Goal: Task Accomplishment & Management: Use online tool/utility

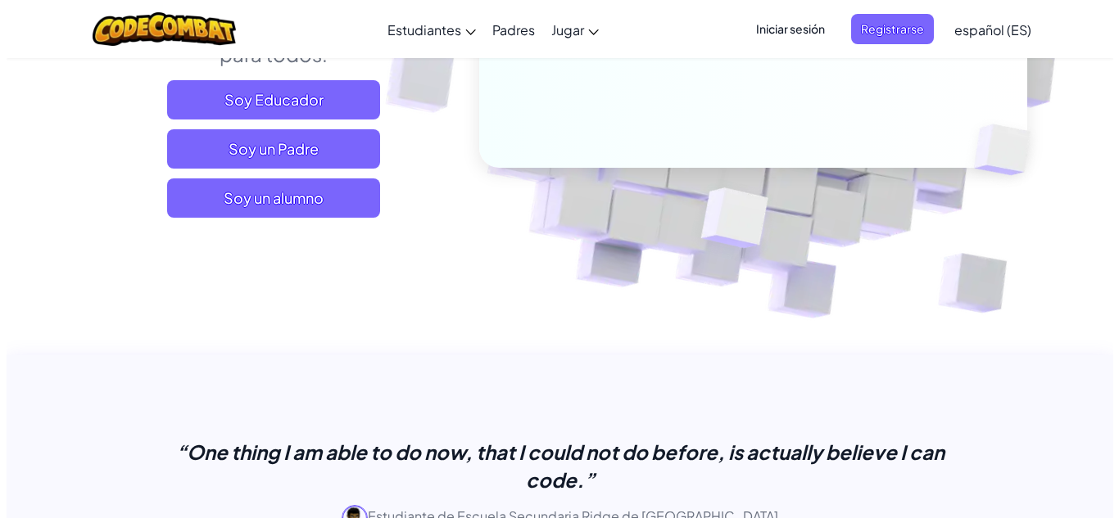
scroll to position [410, 0]
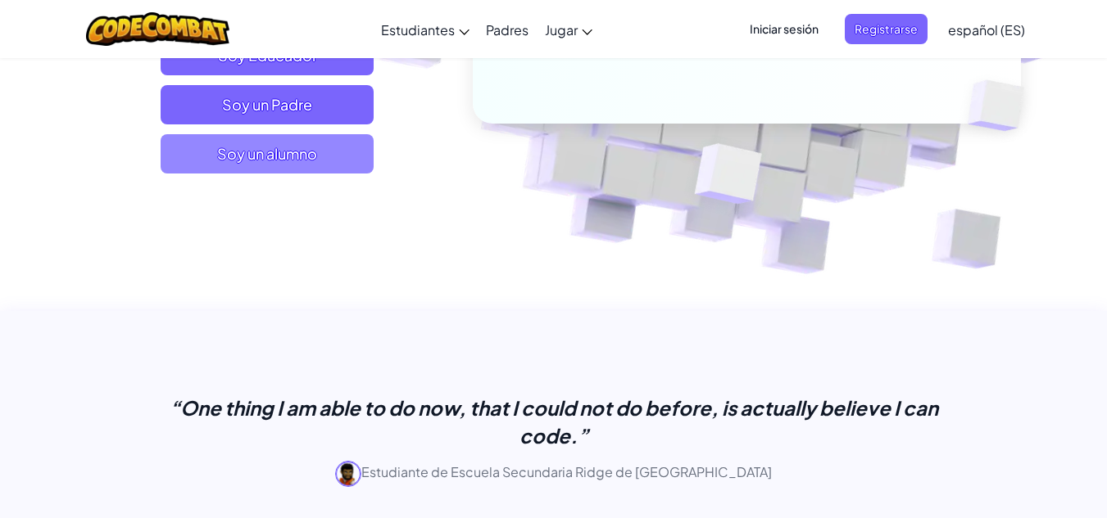
click at [256, 156] on span "Soy un alumno" at bounding box center [267, 153] width 213 height 39
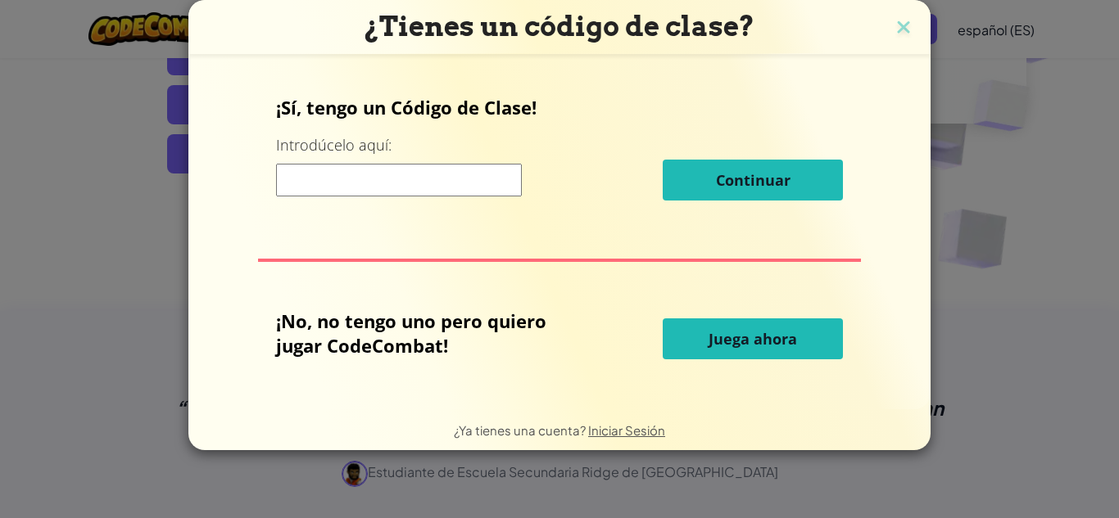
click at [763, 341] on span "Juega ahora" at bounding box center [752, 339] width 88 height 20
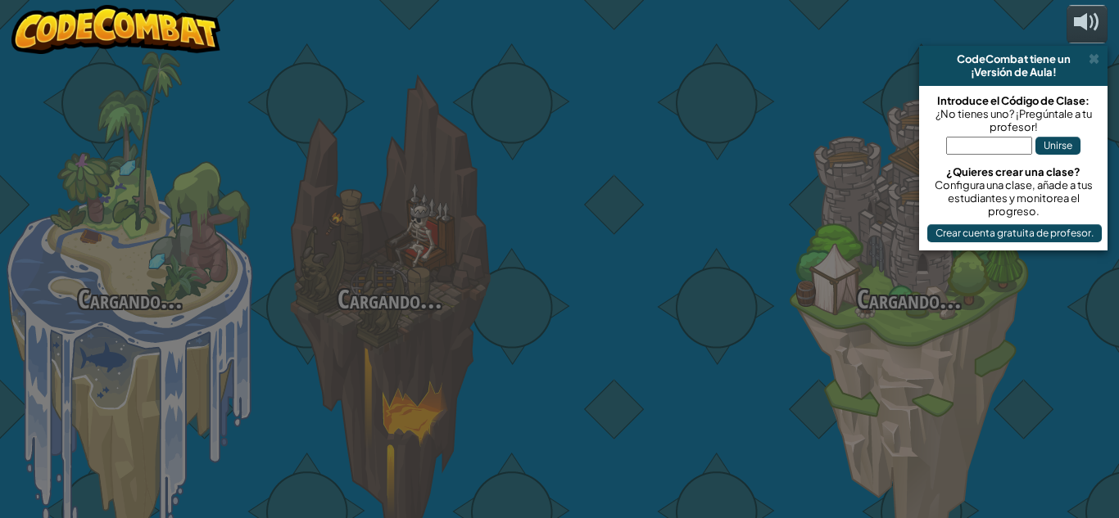
select select "es-ES"
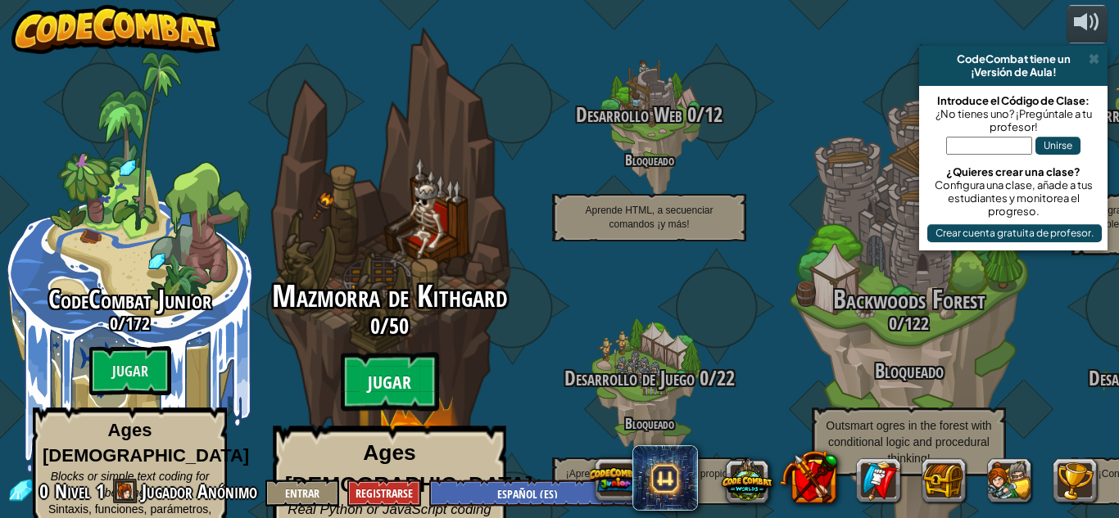
click at [392, 358] on btn "Jugar" at bounding box center [390, 382] width 98 height 59
select select "es-ES"
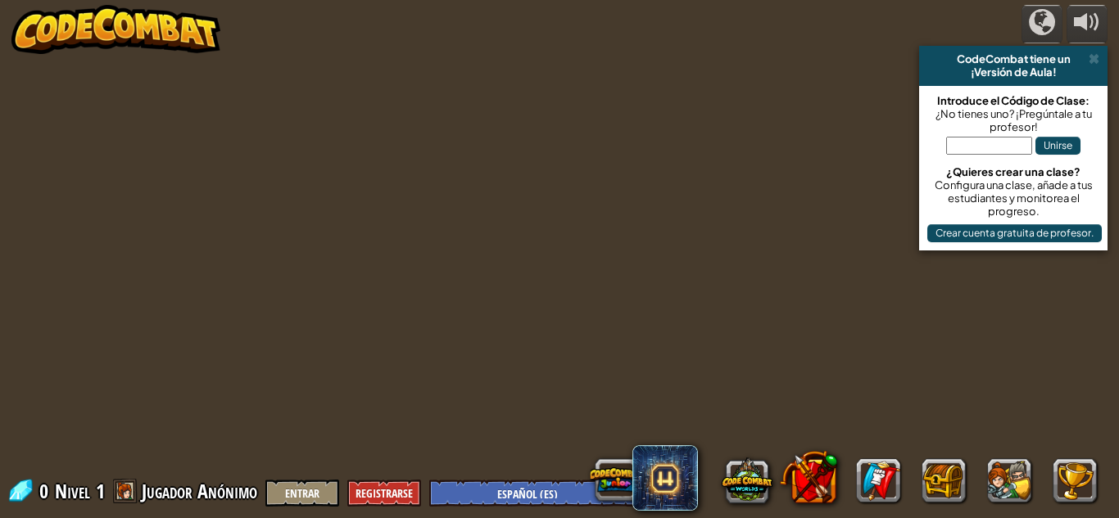
select select "es-ES"
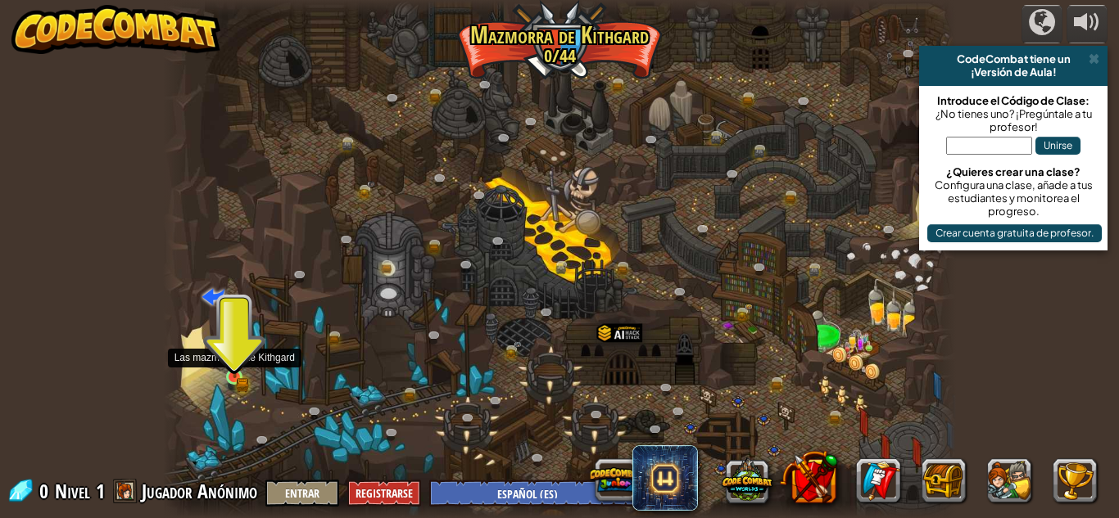
click at [238, 368] on img at bounding box center [234, 358] width 19 height 41
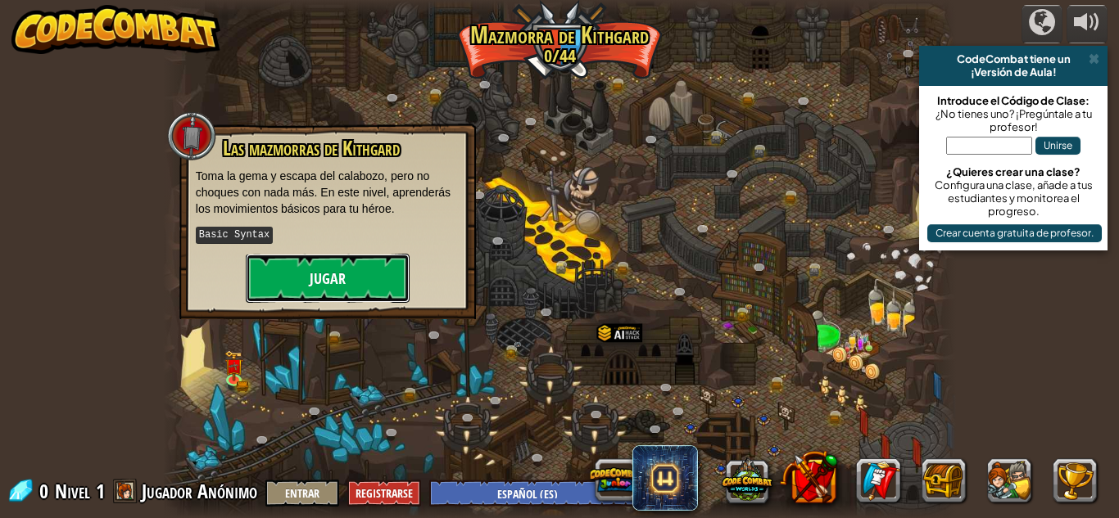
click at [294, 280] on button "Jugar" at bounding box center [328, 278] width 164 height 49
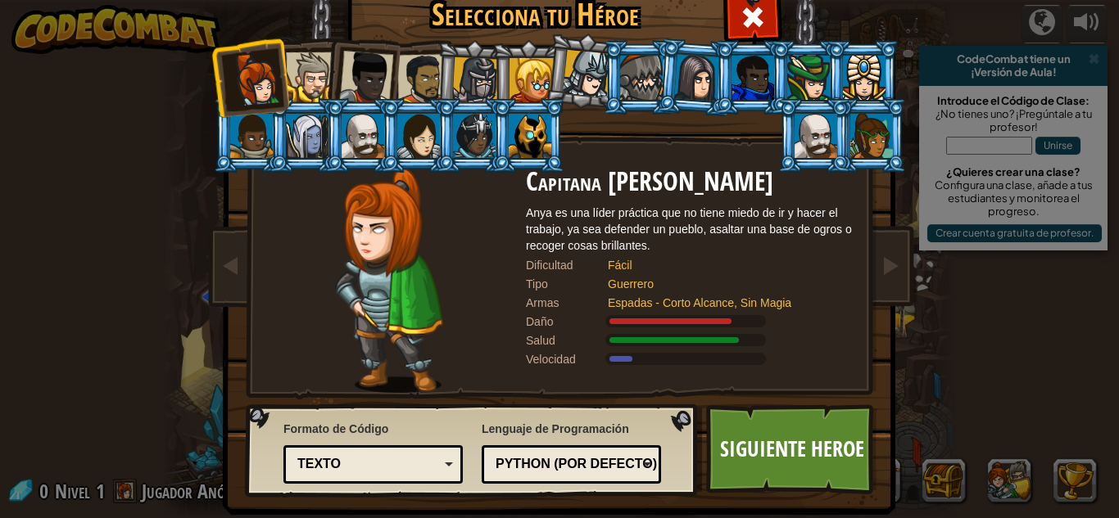
click at [543, 80] on li at bounding box center [583, 71] width 81 height 82
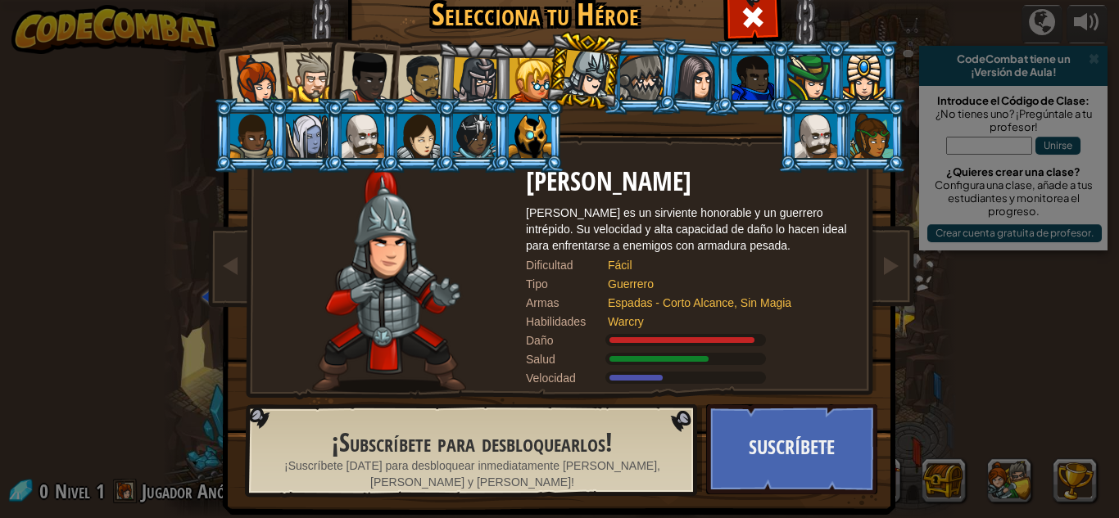
click at [581, 86] on div at bounding box center [587, 74] width 48 height 48
click at [509, 74] on div at bounding box center [531, 80] width 44 height 44
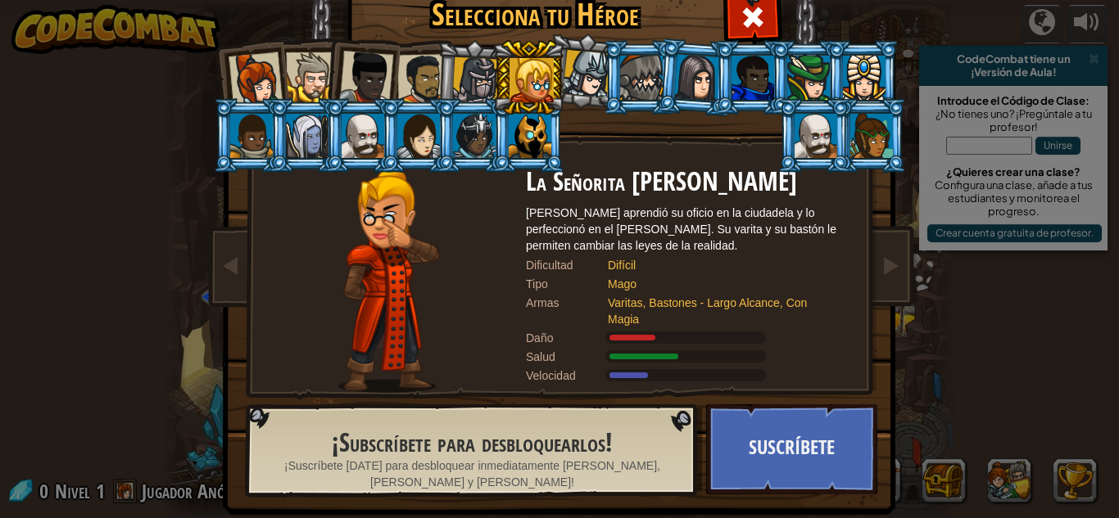
click at [472, 78] on div at bounding box center [475, 80] width 47 height 47
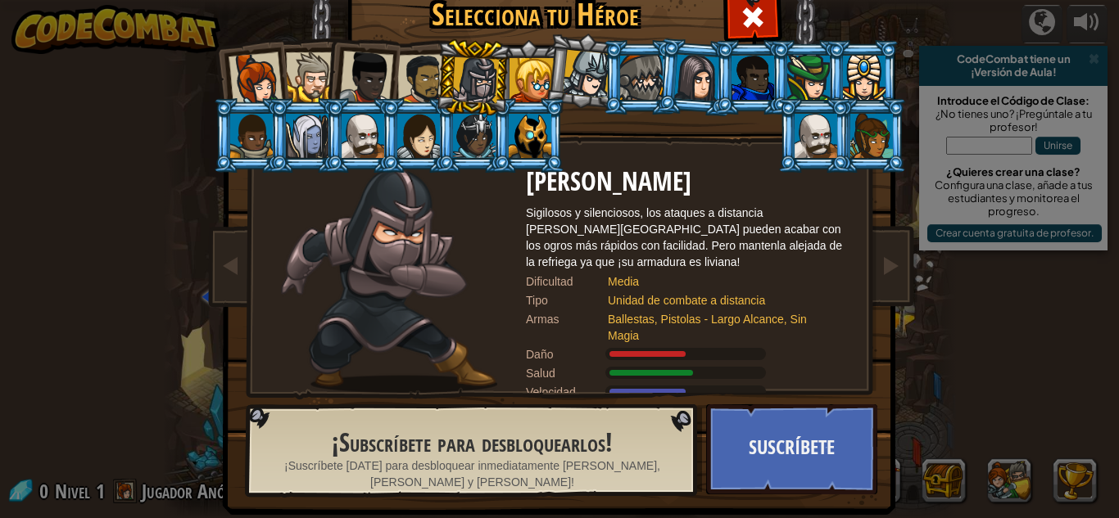
click at [428, 82] on div at bounding box center [422, 79] width 51 height 51
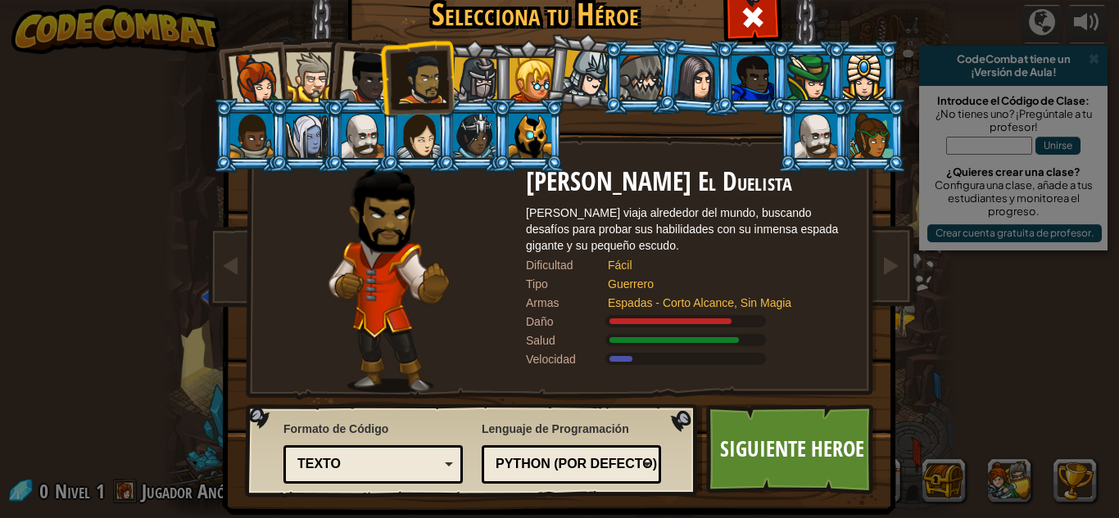
drag, startPoint x: 361, startPoint y: 75, endPoint x: 341, endPoint y: 62, distance: 24.3
click at [360, 75] on div at bounding box center [366, 78] width 54 height 54
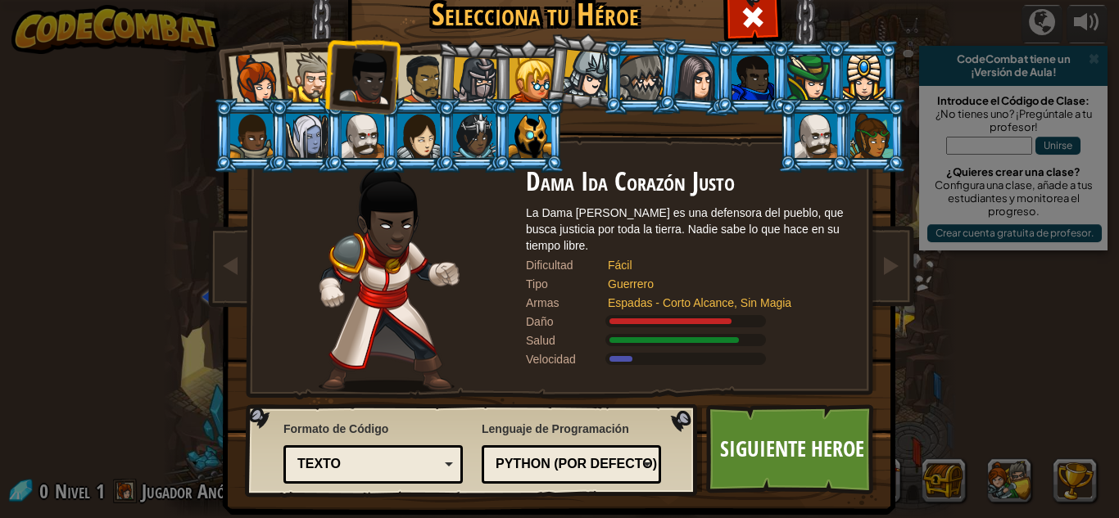
click at [315, 42] on li at bounding box center [306, 75] width 74 height 75
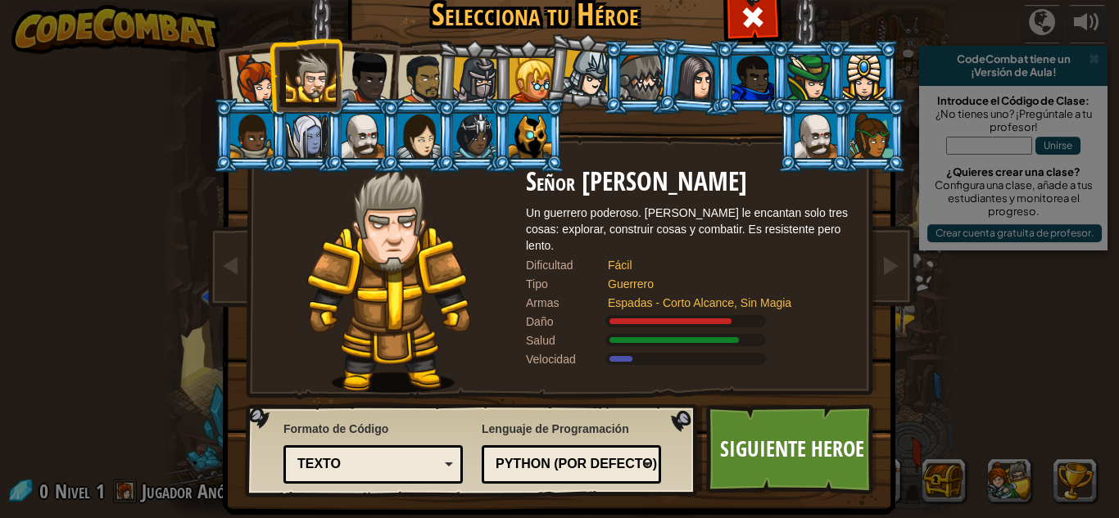
click at [405, 132] on div at bounding box center [418, 136] width 43 height 44
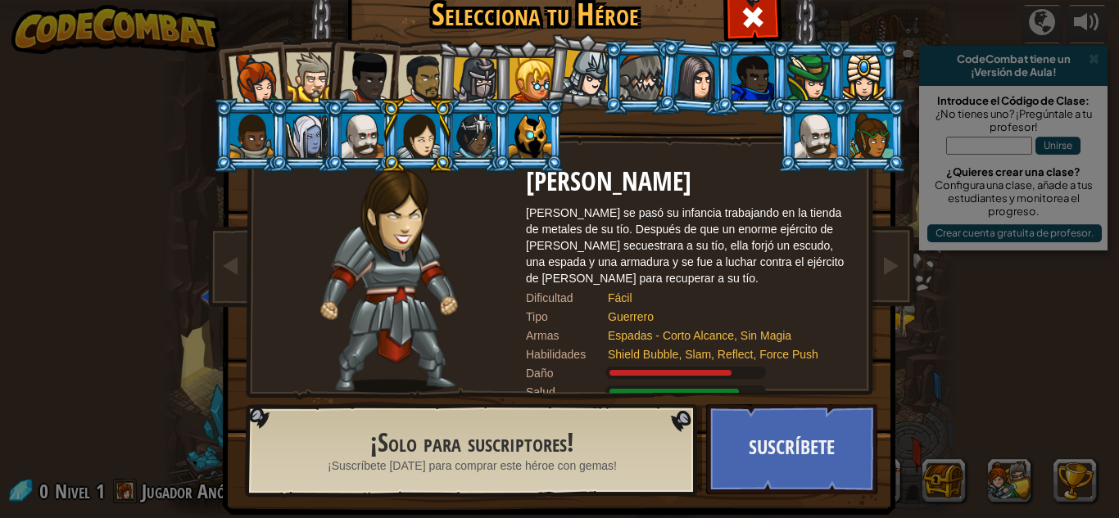
click at [442, 85] on li at bounding box center [473, 77] width 78 height 79
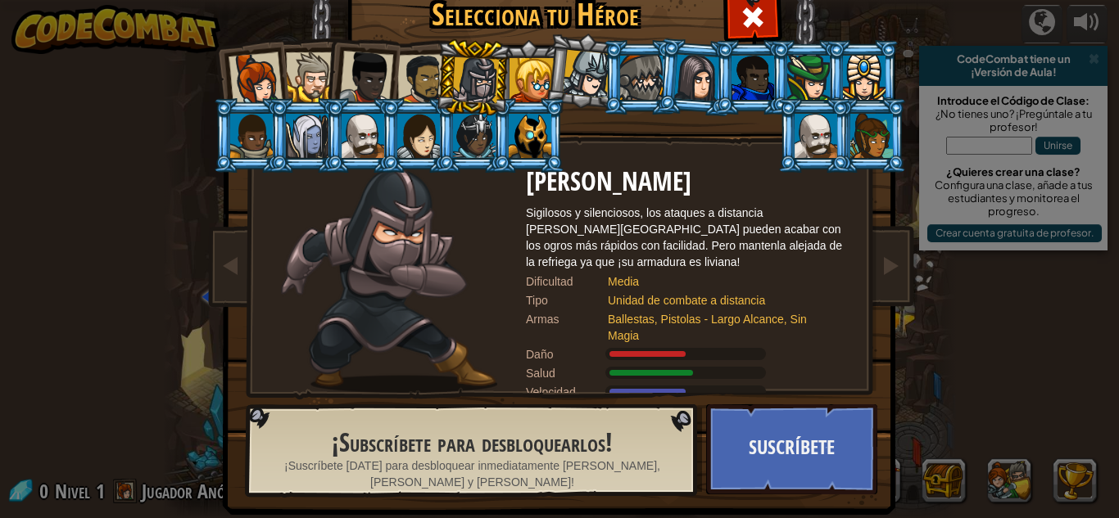
click at [514, 70] on div at bounding box center [531, 80] width 44 height 44
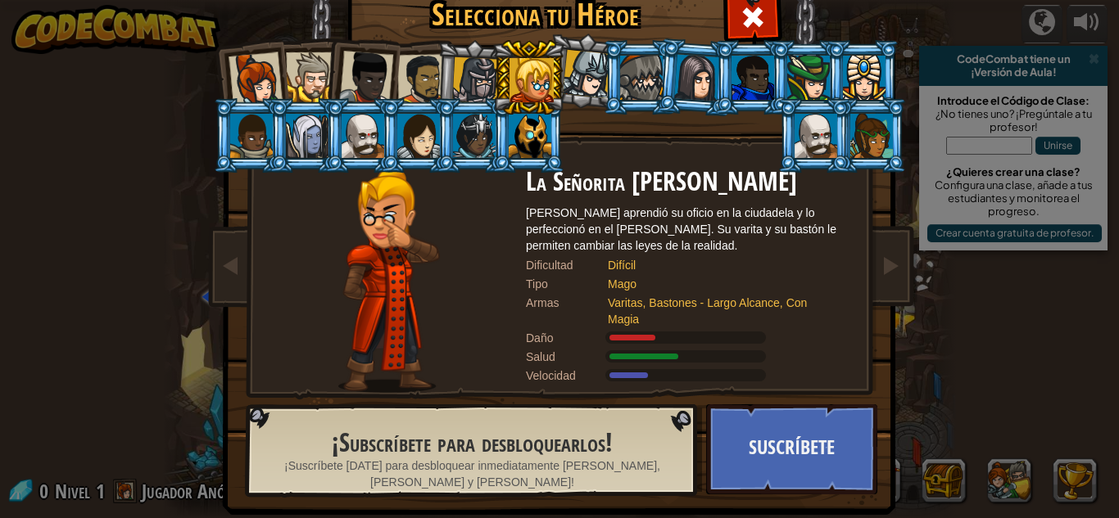
click at [373, 76] on div at bounding box center [366, 78] width 54 height 54
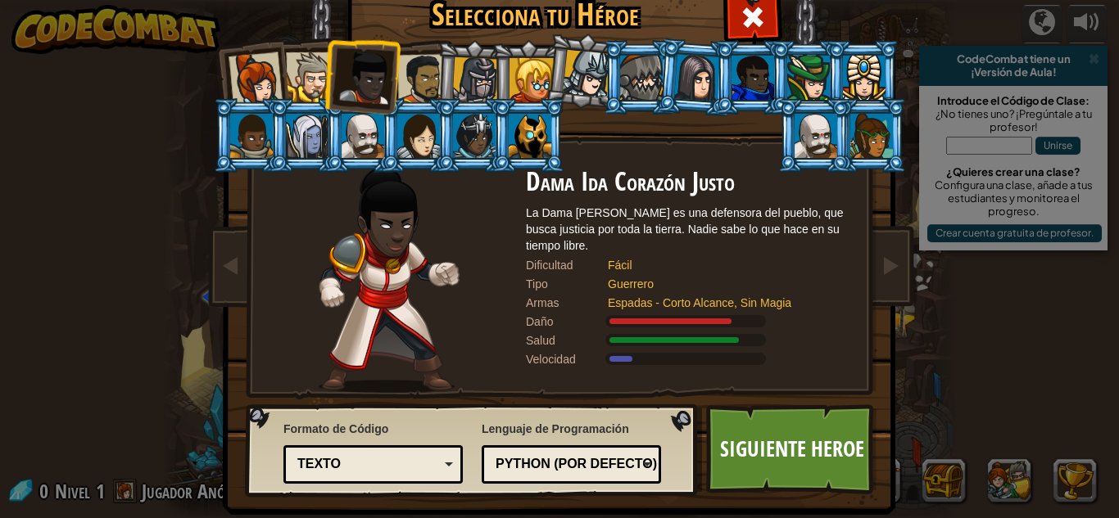
click at [307, 77] on div at bounding box center [311, 77] width 50 height 50
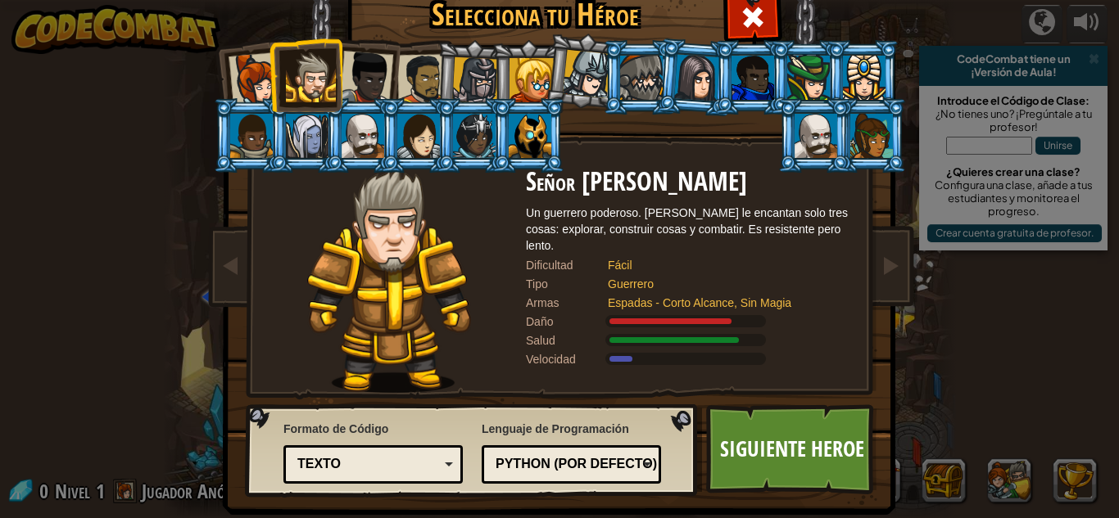
click at [242, 71] on div at bounding box center [256, 79] width 54 height 54
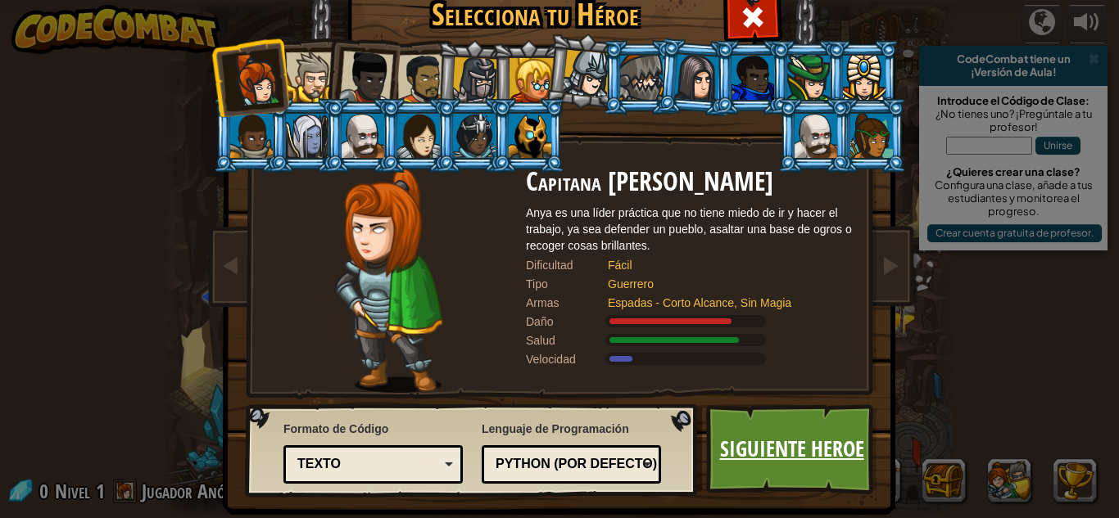
click at [792, 447] on link "Siguiente Heroe" at bounding box center [791, 450] width 171 height 90
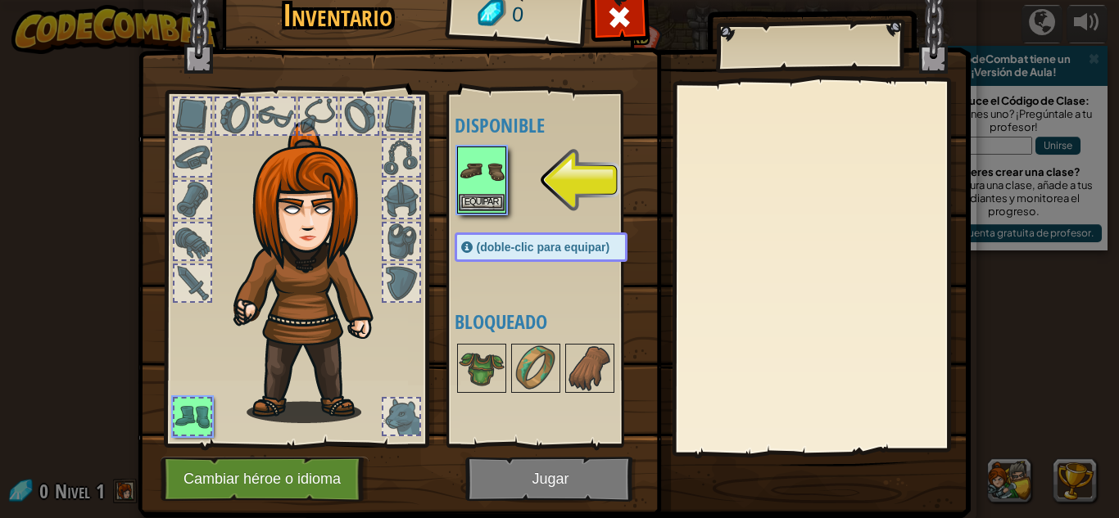
click at [459, 167] on img at bounding box center [482, 171] width 46 height 46
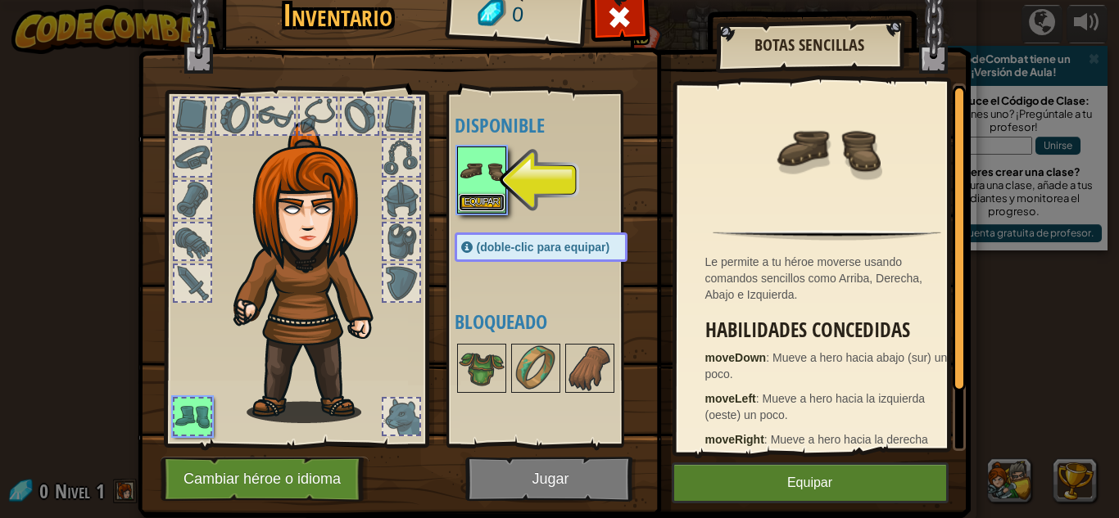
click at [482, 199] on button "Equipar" at bounding box center [482, 202] width 46 height 17
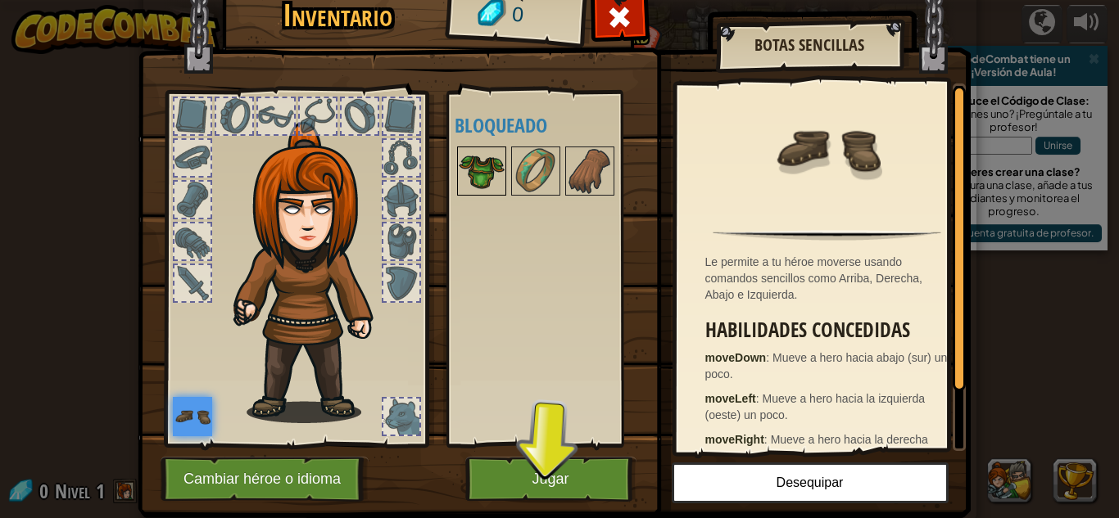
click at [492, 174] on img at bounding box center [482, 171] width 46 height 46
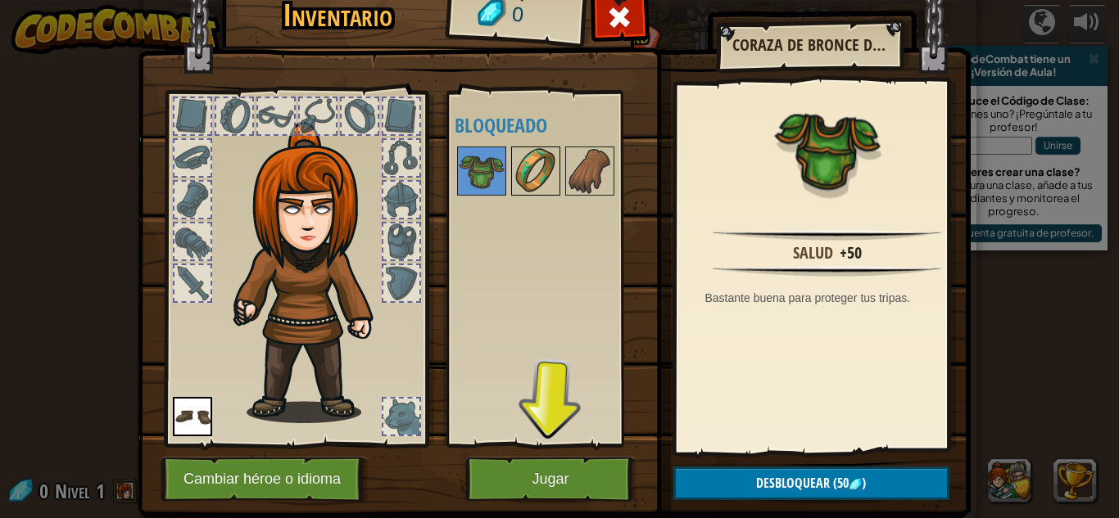
click at [527, 174] on img at bounding box center [536, 171] width 46 height 46
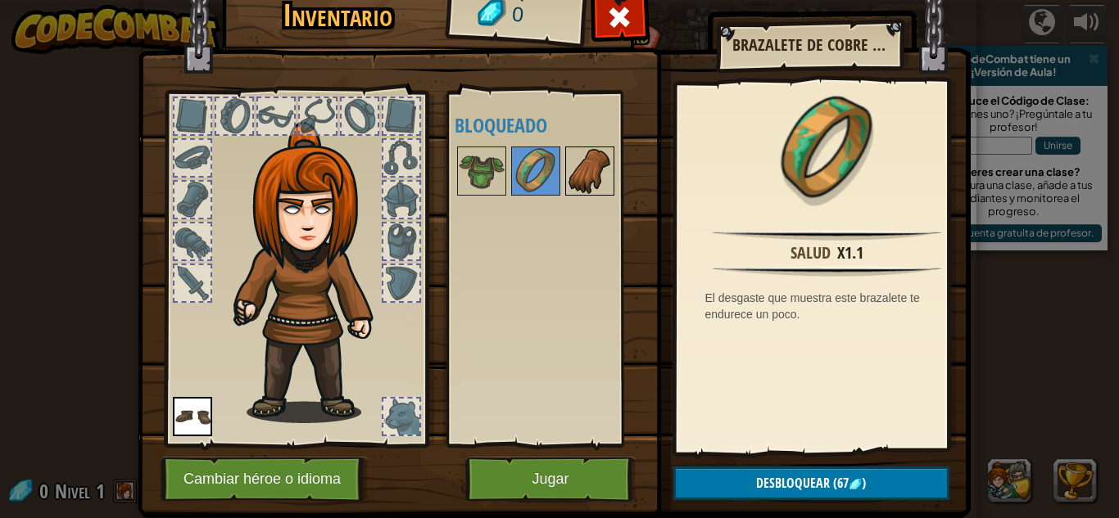
click at [577, 179] on img at bounding box center [590, 171] width 46 height 46
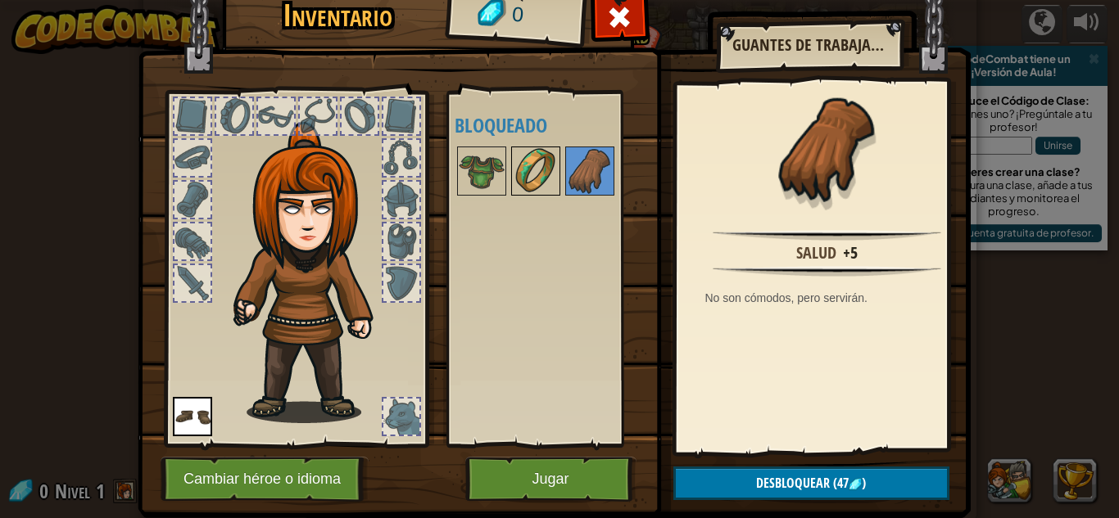
click at [544, 169] on img at bounding box center [536, 171] width 46 height 46
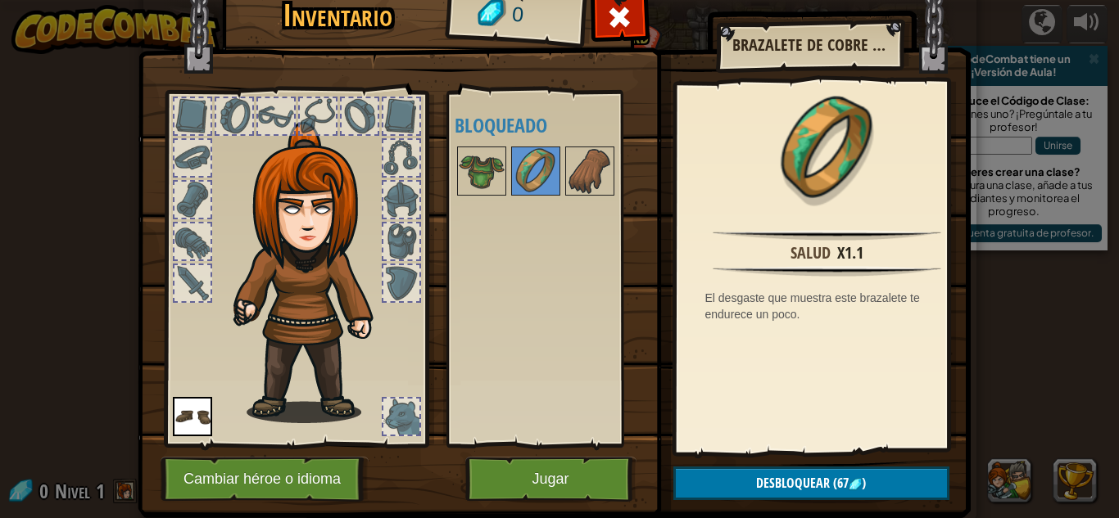
drag, startPoint x: 494, startPoint y: 170, endPoint x: 441, endPoint y: 176, distance: 53.6
click at [447, 176] on div "Disponible Equipar (doble-clic para equipar) Bloqueado" at bounding box center [547, 269] width 201 height 356
click at [583, 473] on button "Jugar" at bounding box center [550, 479] width 171 height 45
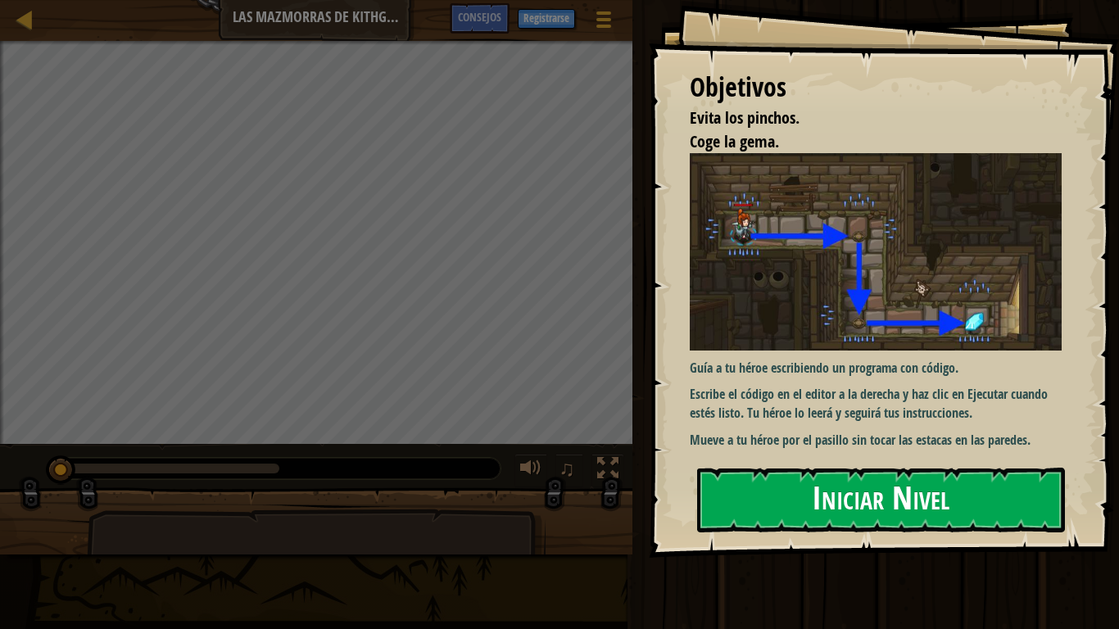
click at [942, 512] on button "Iniciar Nivel" at bounding box center [881, 500] width 368 height 65
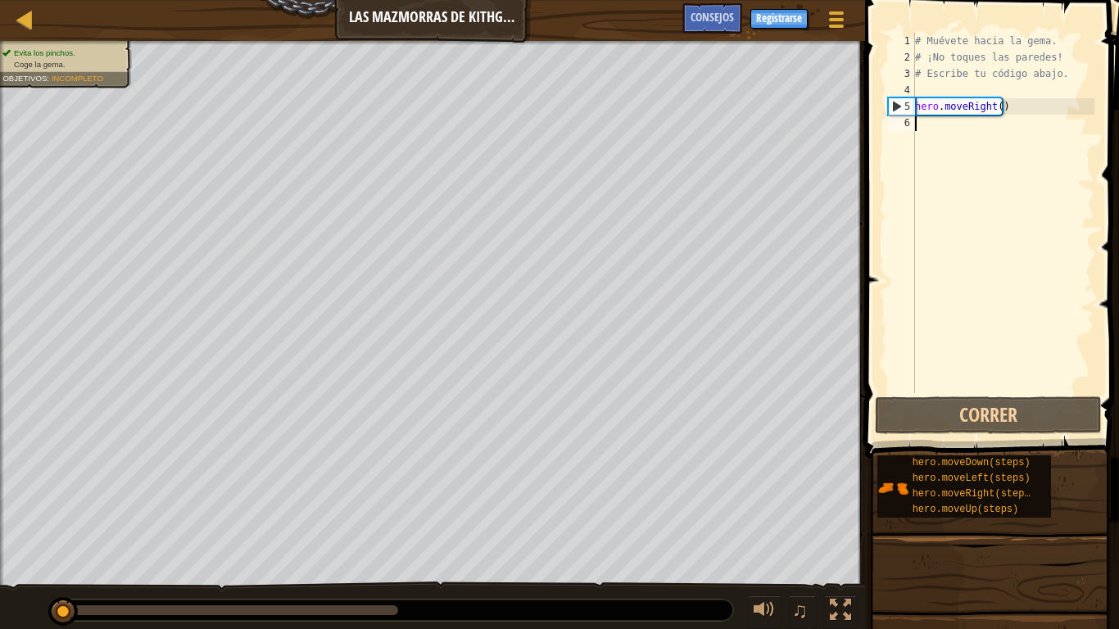
scroll to position [7, 0]
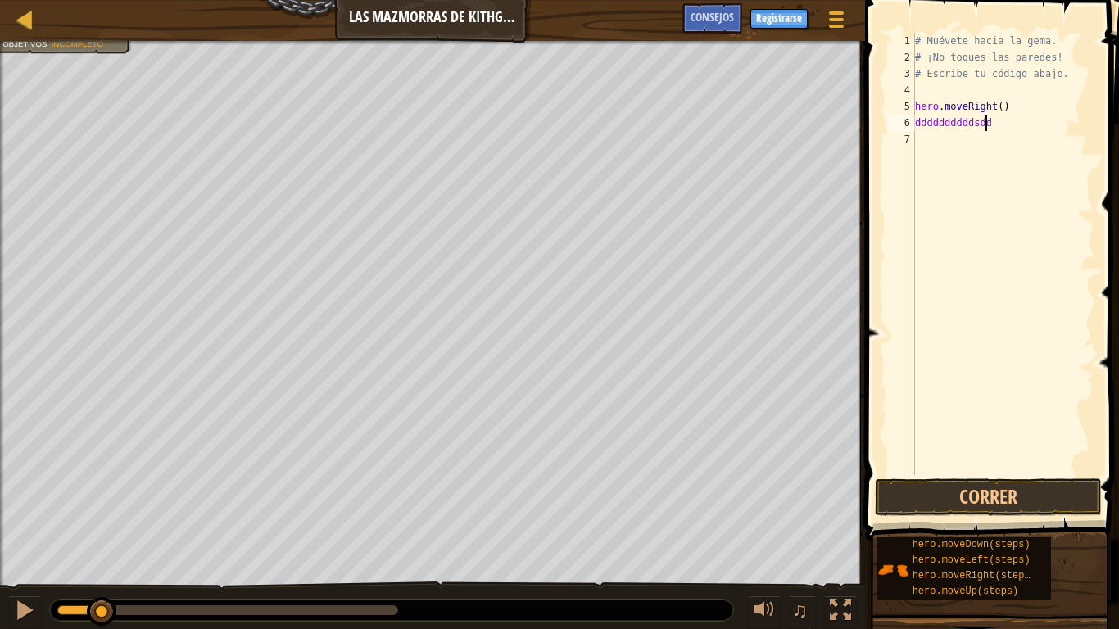
type textarea "ddddddddddsddd"
type textarea "d"
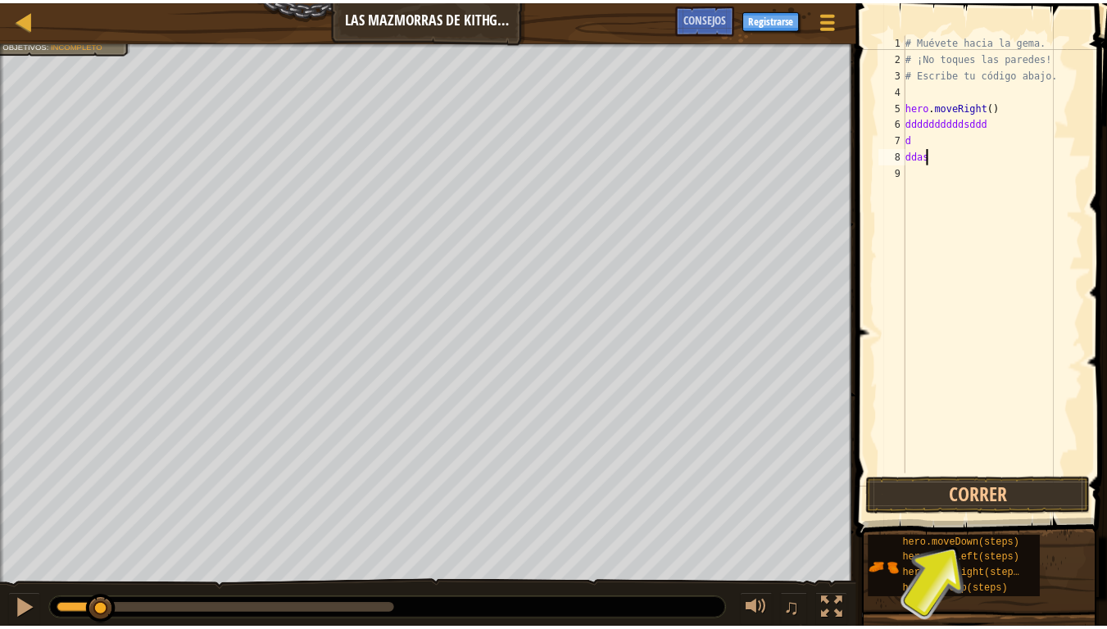
scroll to position [7, 1]
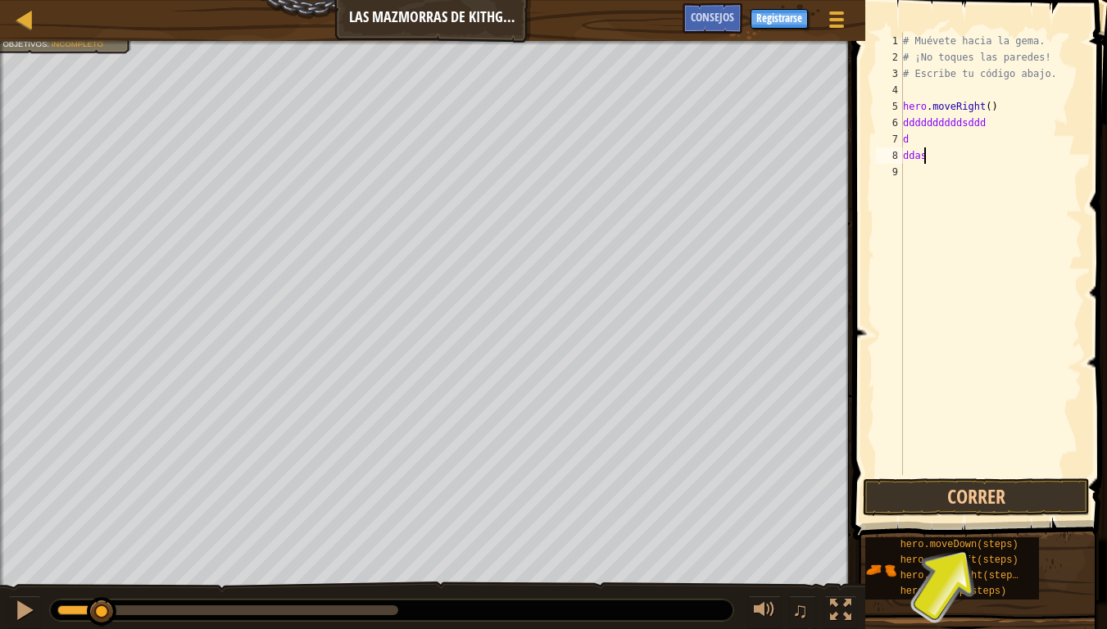
type textarea "d"
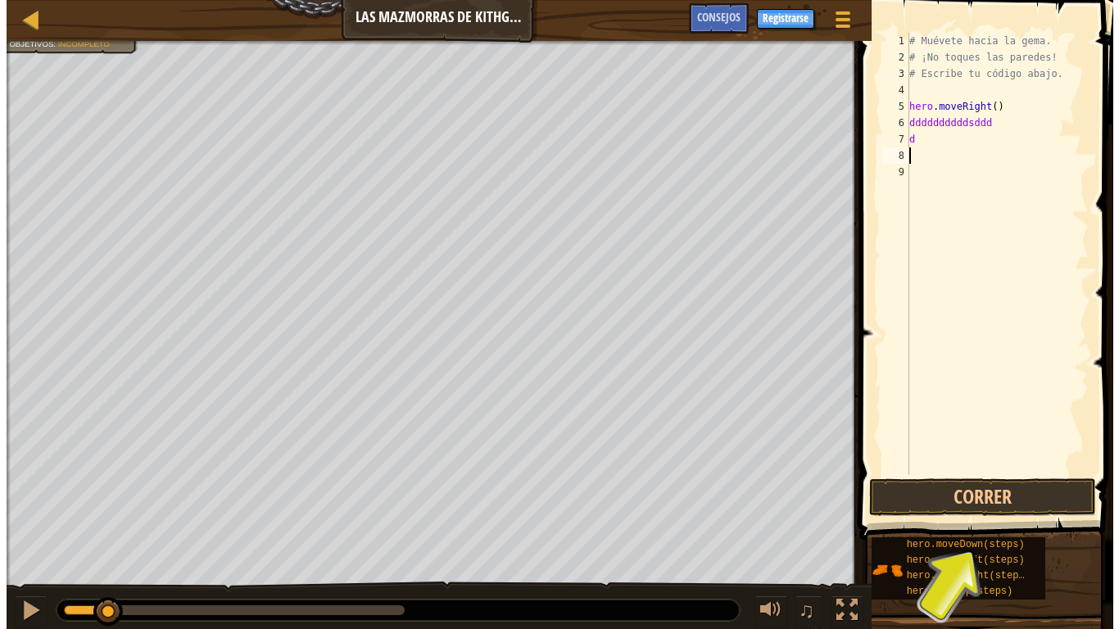
scroll to position [7, 0]
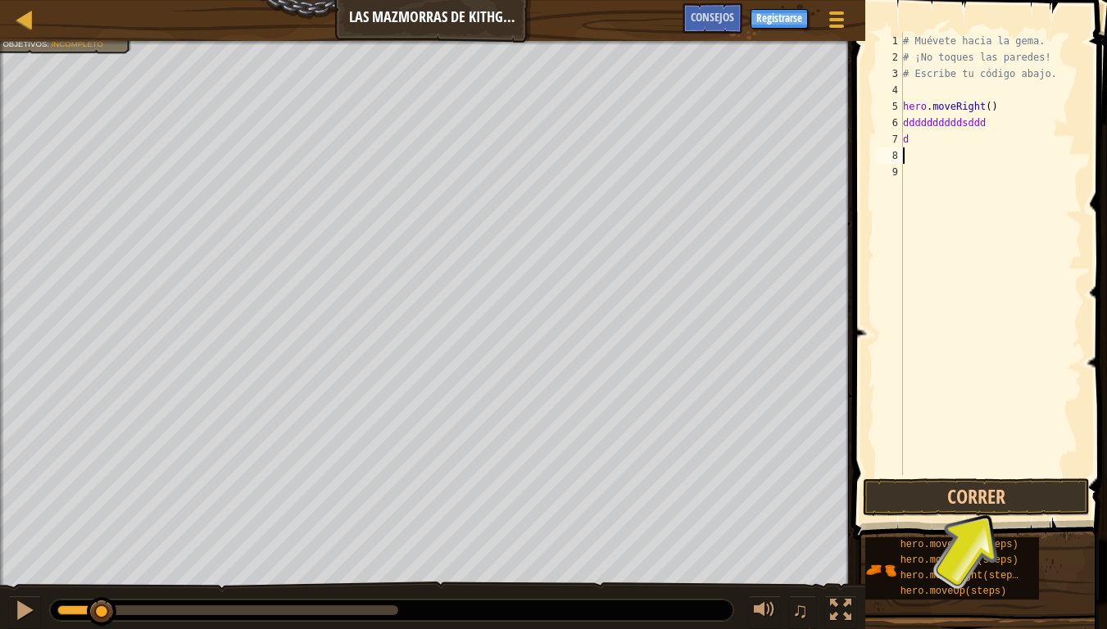
type textarea "d"
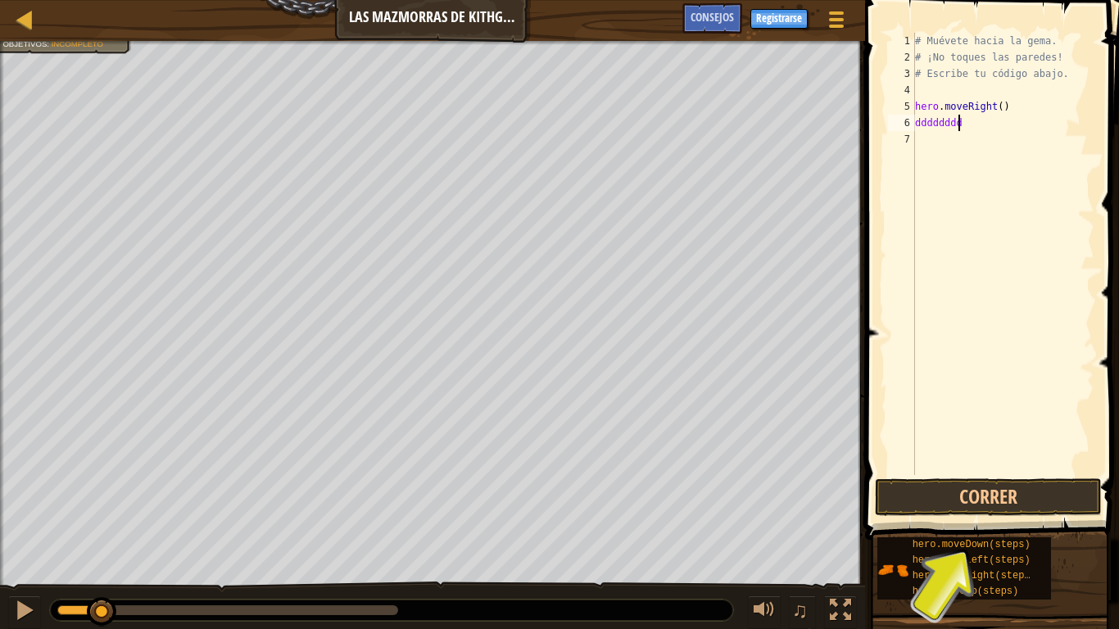
type textarea "d"
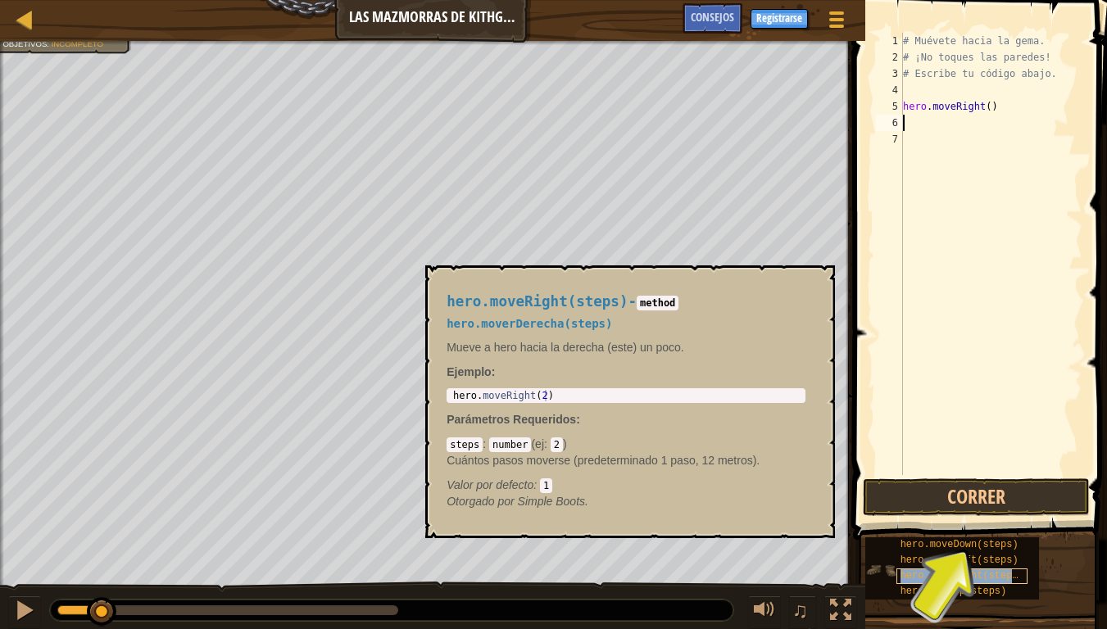
click at [951, 518] on span "hero.moveRight(steps)" at bounding box center [962, 575] width 124 height 11
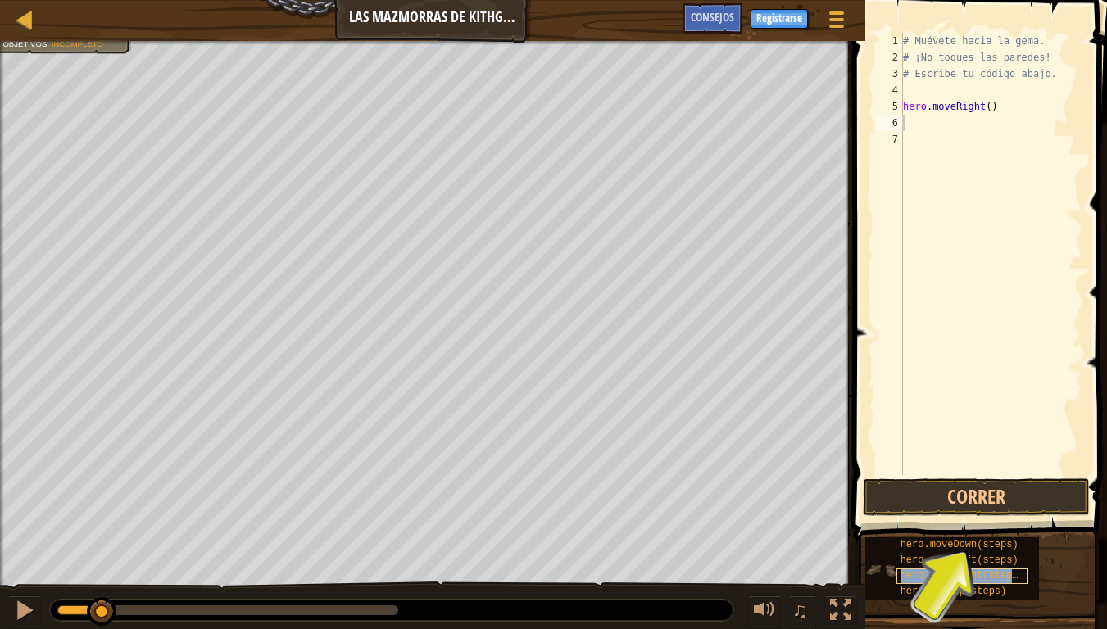
click at [951, 518] on span "hero.moveRight(steps)" at bounding box center [962, 575] width 124 height 11
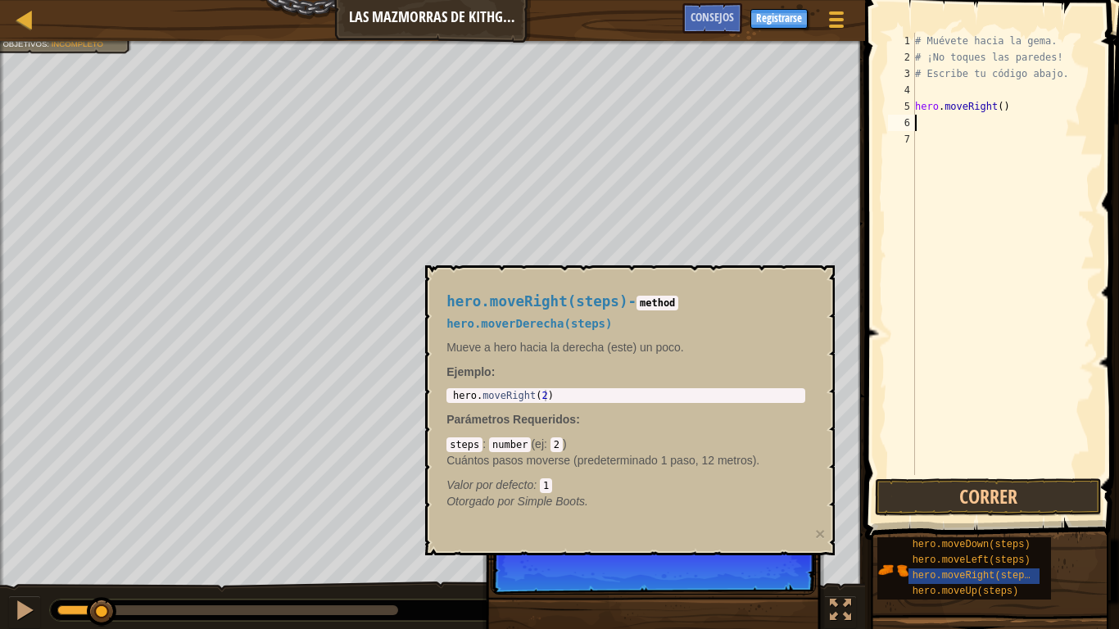
type textarea "hero.moveRight(2)"
click at [389, 0] on body "Mapa Las mazmorras de Kithgard Menú del Juego Hecho Registrarse Consejos 1 הההה…" at bounding box center [559, 0] width 1119 height 0
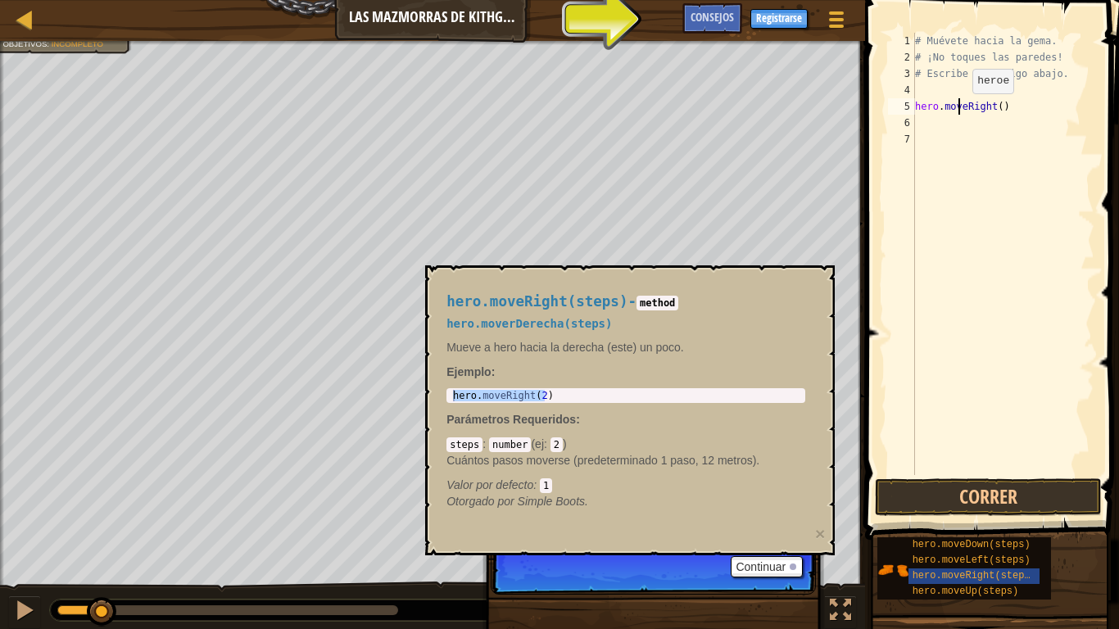
drag, startPoint x: 958, startPoint y: 110, endPoint x: 961, endPoint y: 120, distance: 10.9
click at [959, 115] on div "# Muévete hacia la gema. # ¡No toques las paredes! # Escribe tu código abajo. h…" at bounding box center [1003, 270] width 183 height 475
type textarea "hero.moveRight()"
click at [960, 121] on div "# Muévete hacia la gema. # ¡No toques las paredes! # Escribe tu código abajo. h…" at bounding box center [1003, 254] width 183 height 442
click at [915, 128] on div "# Muévete hacia la gema. # ¡No toques las paredes! # Escribe tu código abajo. h…" at bounding box center [1003, 270] width 183 height 475
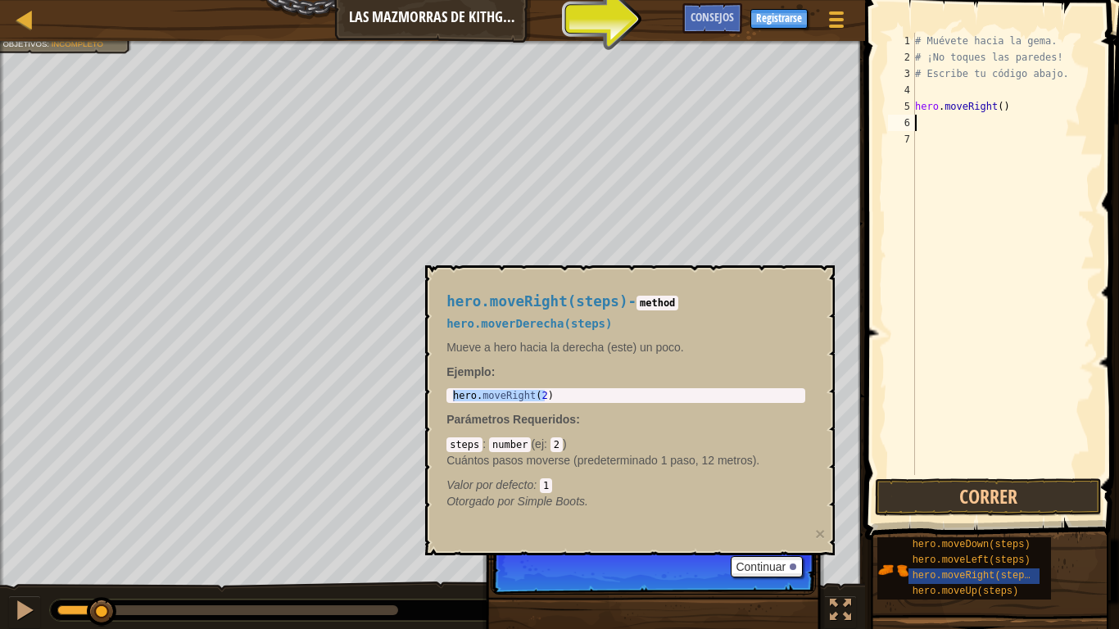
paste textarea "hero.moveRight(2)"
type textarea "hero.moveRight(2)"
click at [975, 144] on div "# Muévete hacia la gema. # ¡No toques las paredes! # Escribe tu código abajo. h…" at bounding box center [1003, 270] width 183 height 475
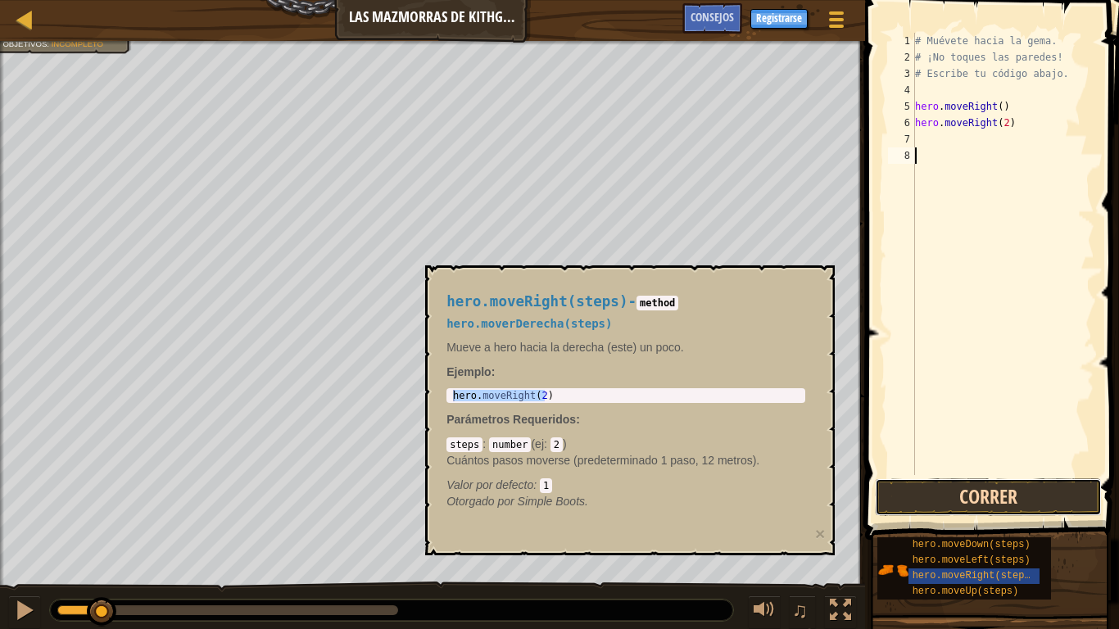
click at [988, 514] on button "Correr" at bounding box center [988, 497] width 227 height 38
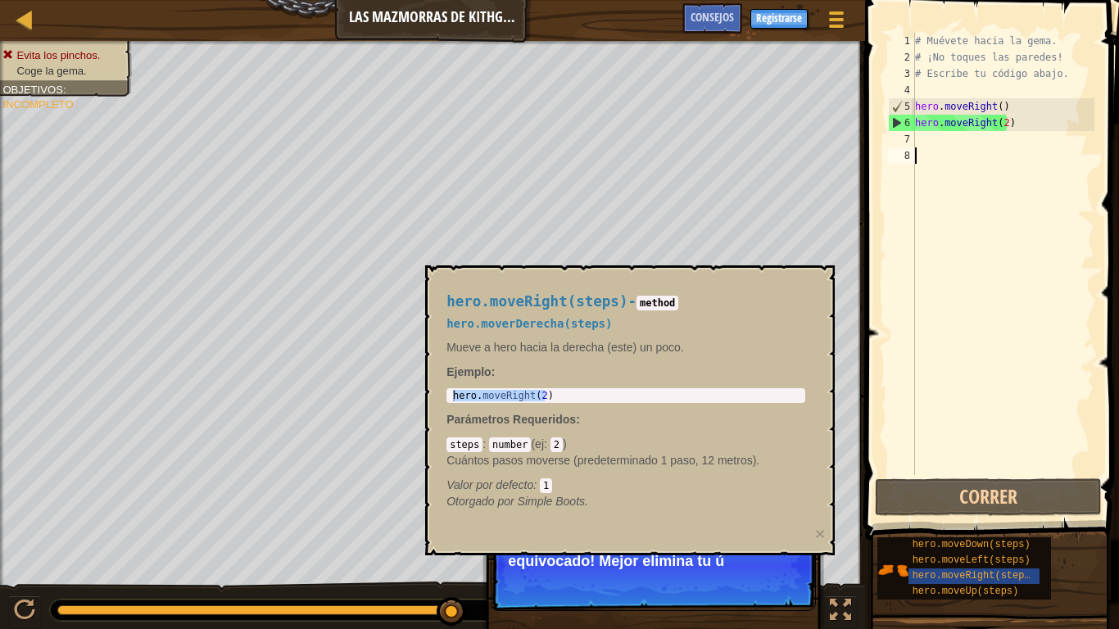
click at [689, 296] on h4 "hero.moveRight(steps) - method" at bounding box center [625, 302] width 359 height 16
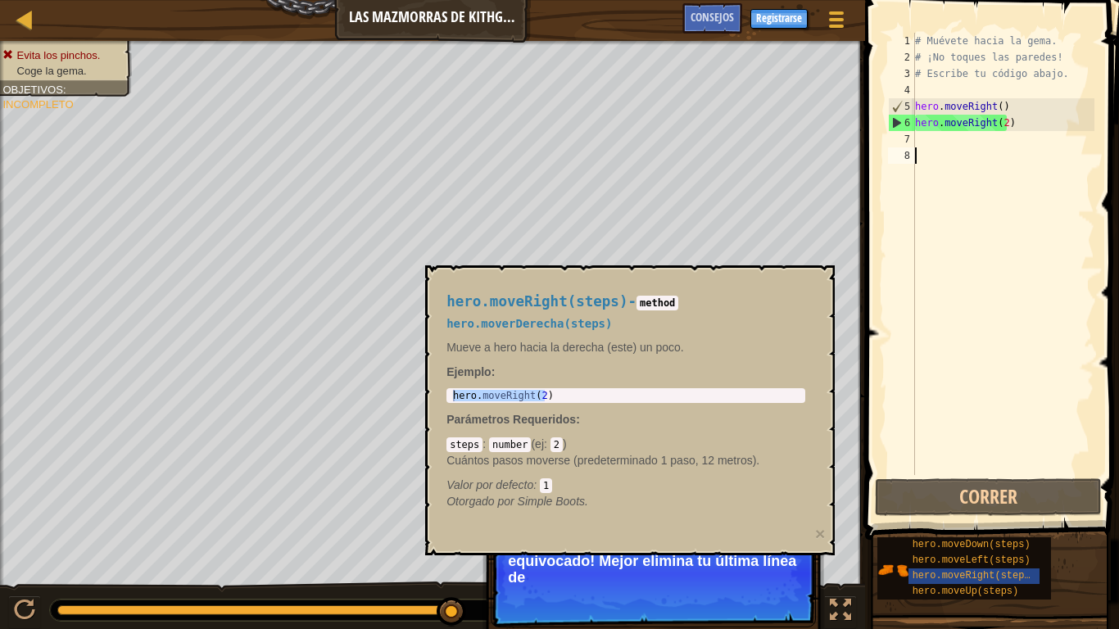
click at [781, 0] on body "Mapa Las mazmorras de Kithgard Menú del Juego Hecho Registrarse Consejos 1 הההה…" at bounding box center [559, 0] width 1119 height 0
click at [993, 518] on span "hero.moveRight(steps)" at bounding box center [974, 575] width 124 height 11
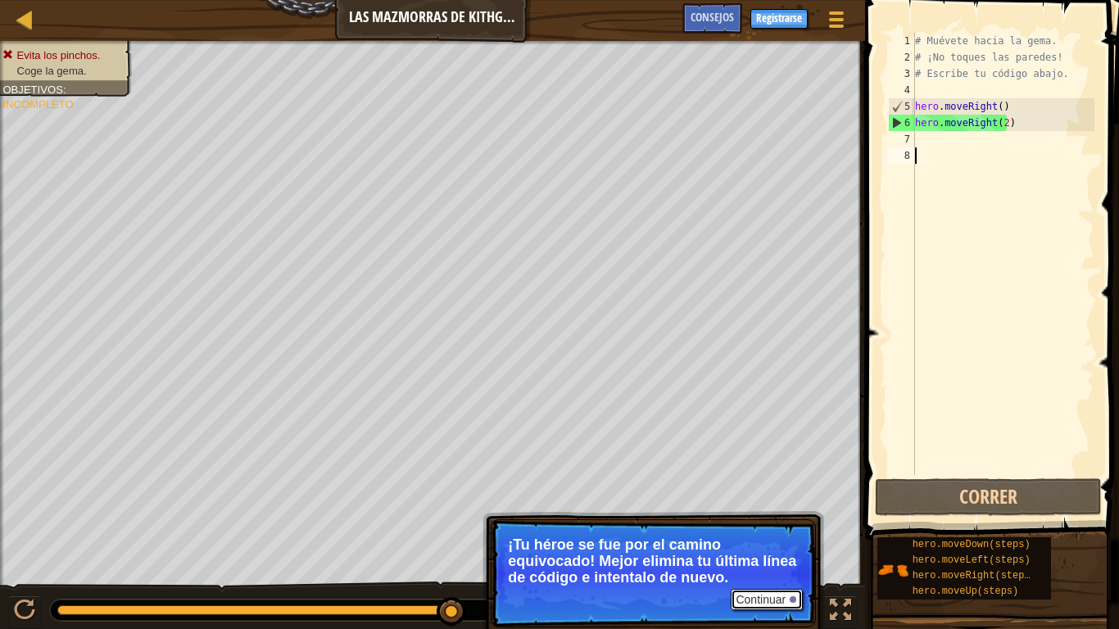
click at [756, 518] on button "Continuar" at bounding box center [767, 599] width 72 height 21
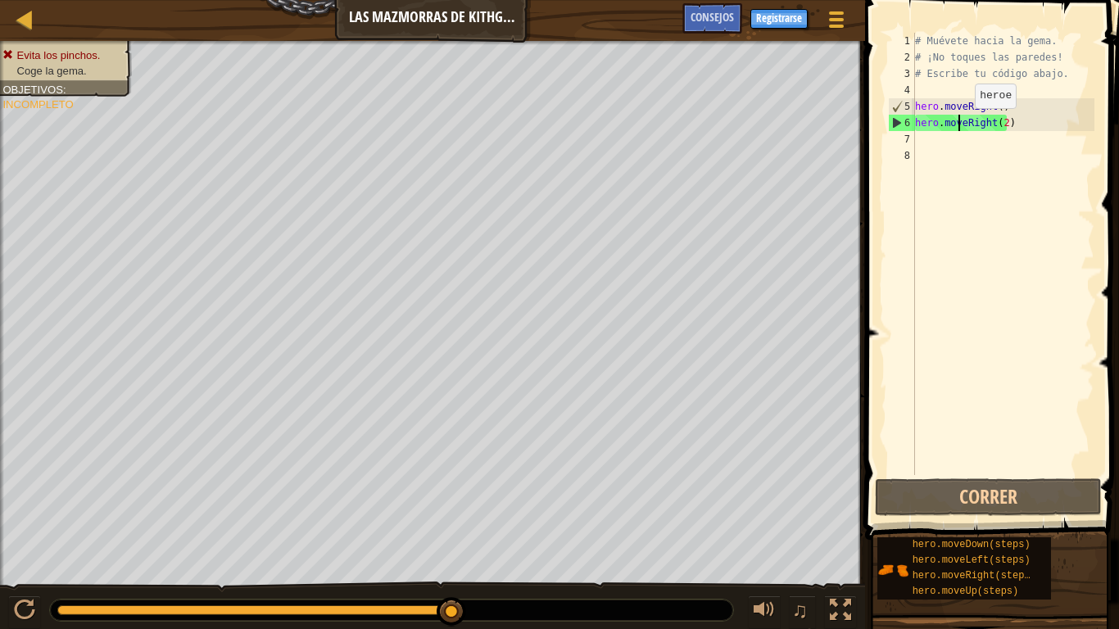
click at [963, 124] on div "# Muévete hacia la gema. # ¡No toques las paredes! # Escribe tu código abajo. h…" at bounding box center [1003, 270] width 183 height 475
click at [1007, 121] on div "# Muévete hacia la gema. # ¡No toques las paredes! # Escribe tu código abajo. h…" at bounding box center [1003, 270] width 183 height 475
drag, startPoint x: 1014, startPoint y: 125, endPoint x: 903, endPoint y: 132, distance: 111.6
click at [903, 132] on div "hero.moveRight(2) 1 2 3 4 5 6 7 8 # Muévete hacia la gema. # ¡No toques las par…" at bounding box center [990, 254] width 210 height 442
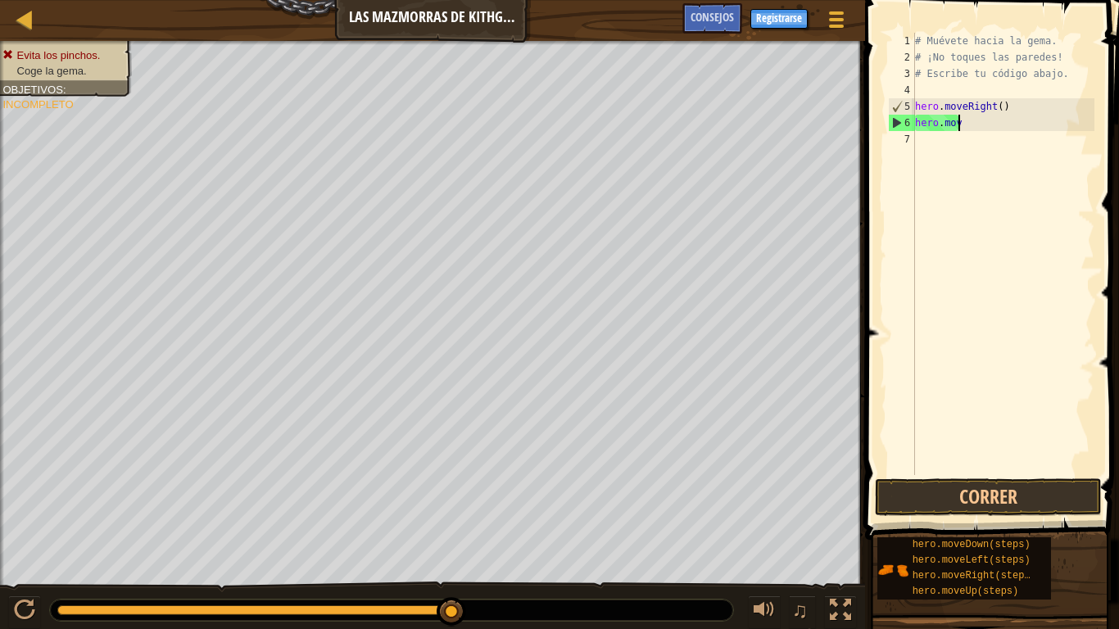
type textarea "h"
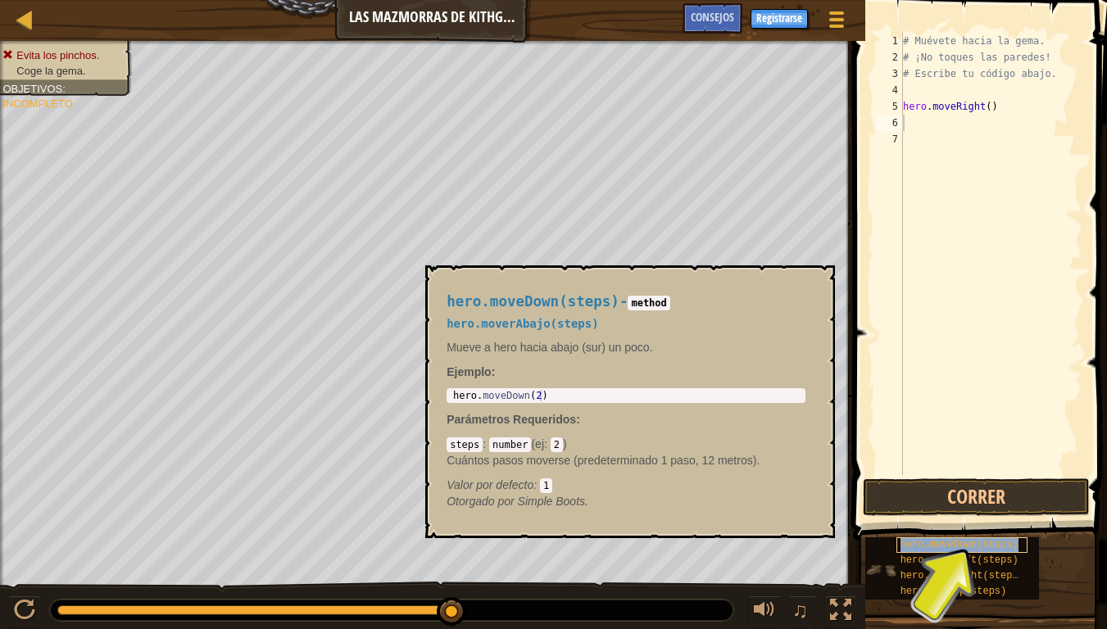
click at [921, 518] on span "hero.moveDown(steps)" at bounding box center [959, 544] width 118 height 11
type textarea "hero.moveDown(2)"
click at [479, 397] on div "hero . moveDown ( 2 )" at bounding box center [626, 407] width 352 height 34
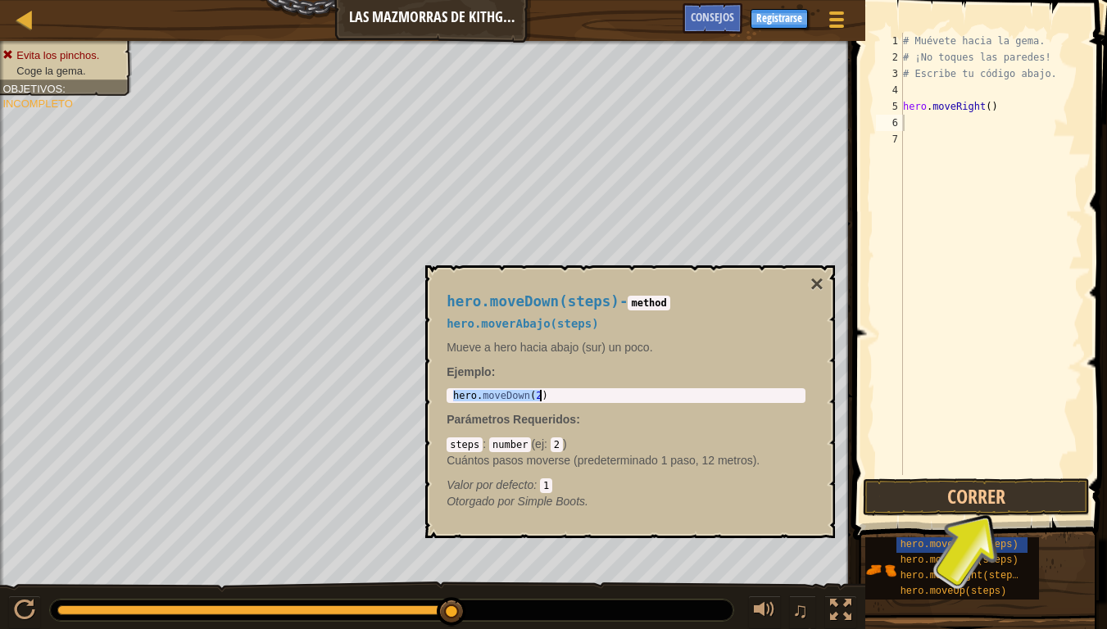
click at [479, 397] on div "hero . moveDown ( 2 )" at bounding box center [626, 407] width 352 height 34
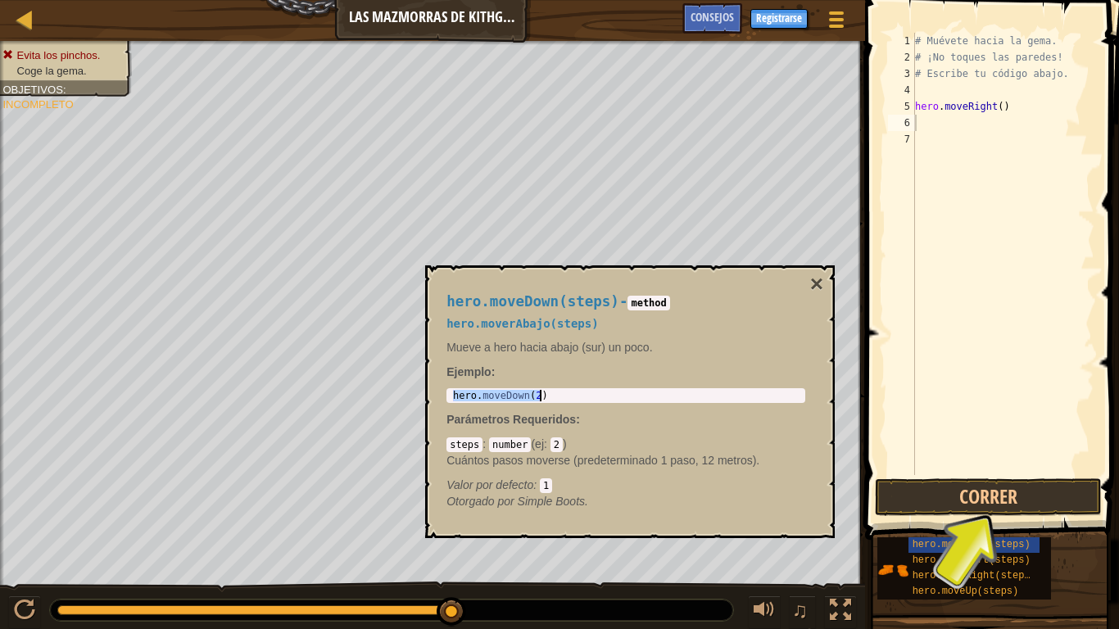
click at [479, 397] on div "hero . moveDown ( 2 )" at bounding box center [626, 407] width 352 height 34
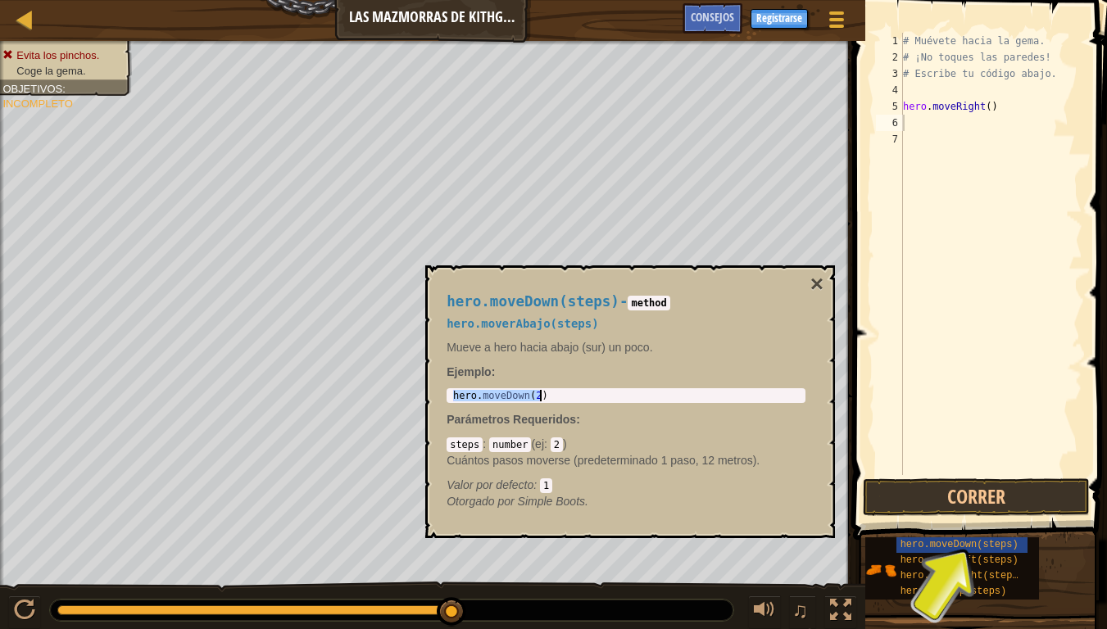
click at [927, 121] on div "# Muévete hacia la gema. # ¡No toques las paredes! # Escribe tu código abajo. h…" at bounding box center [990, 270] width 183 height 475
paste textarea "hero.moveDown(2)"
type textarea "hero.moveDown(2)"
click at [988, 518] on span "hero.moveLeft(steps)" at bounding box center [959, 559] width 118 height 11
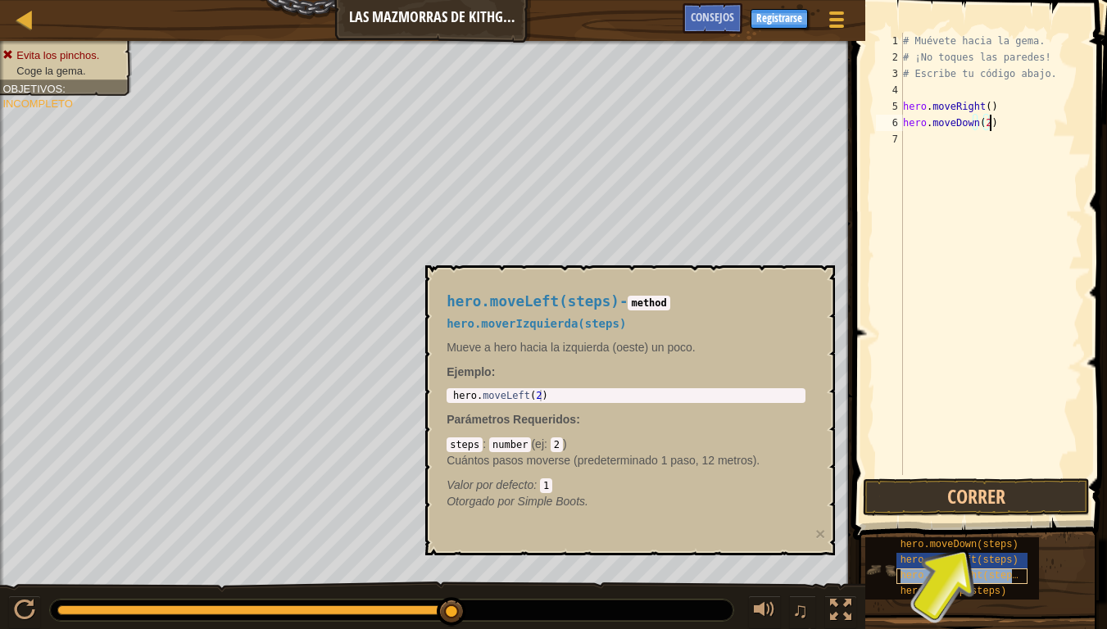
click at [997, 518] on span "hero.moveRight(steps)" at bounding box center [962, 575] width 124 height 11
type textarea "hero.moveRight(2)"
click at [485, 399] on div "hero . moveRight ( 2 )" at bounding box center [626, 407] width 352 height 34
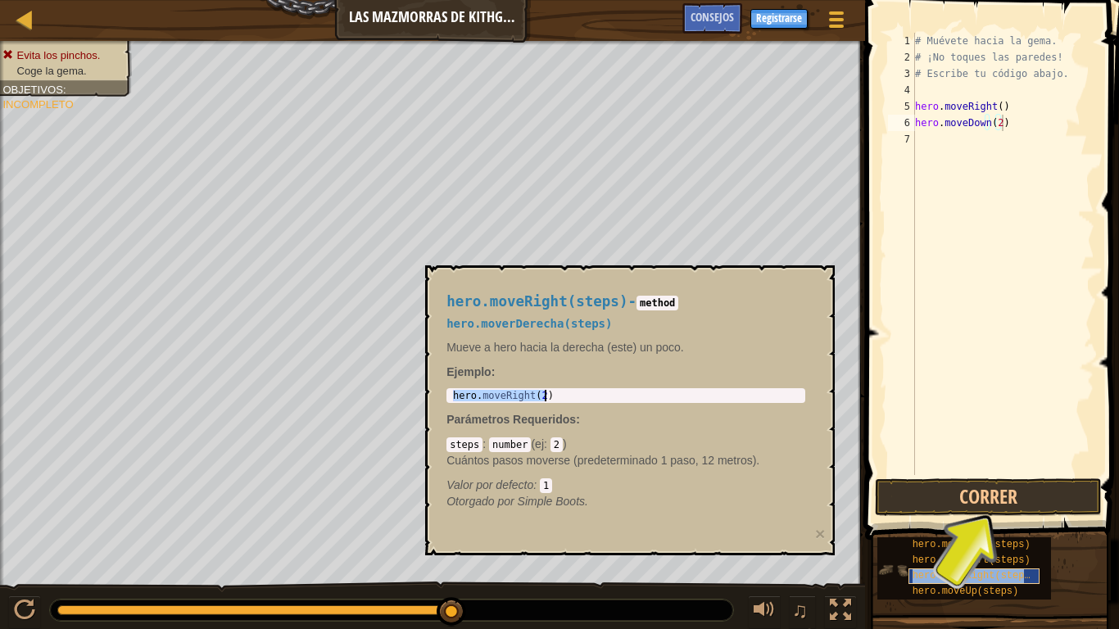
click at [931, 518] on span "hero.moveRight(steps)" at bounding box center [974, 575] width 124 height 11
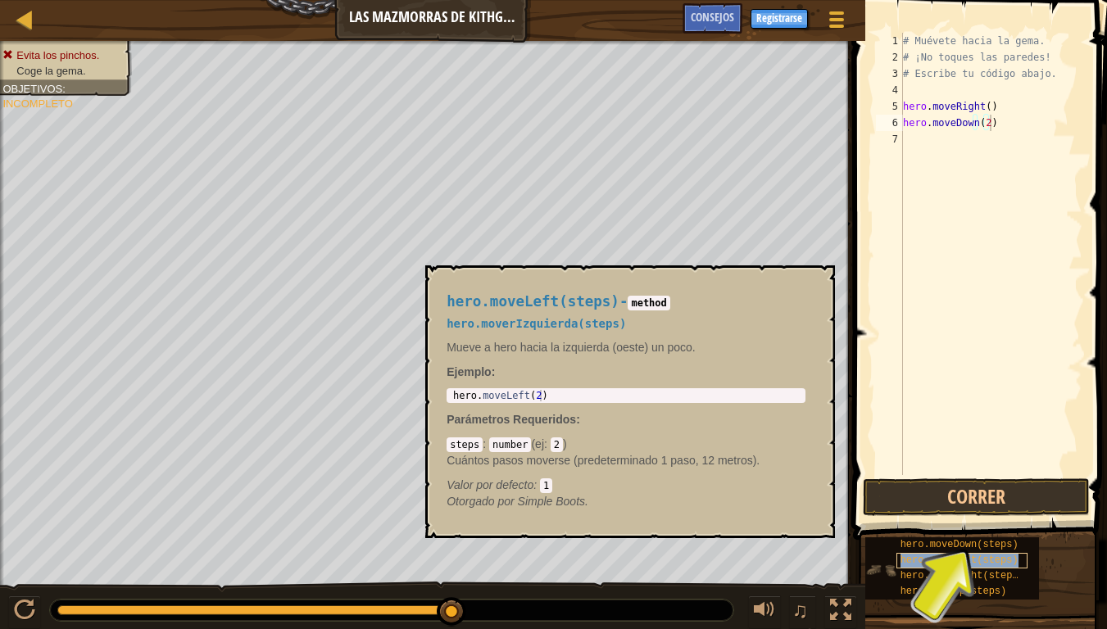
click at [920, 518] on span "hero.moveLeft(steps)" at bounding box center [959, 559] width 118 height 11
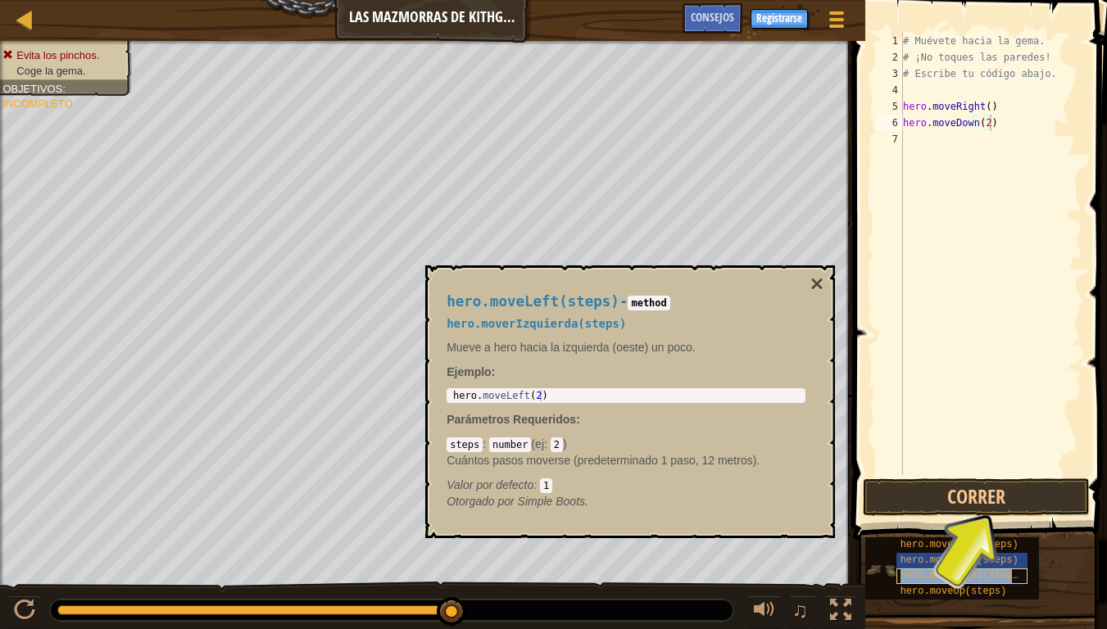
click at [923, 518] on span "hero.moveRight(steps)" at bounding box center [962, 575] width 124 height 11
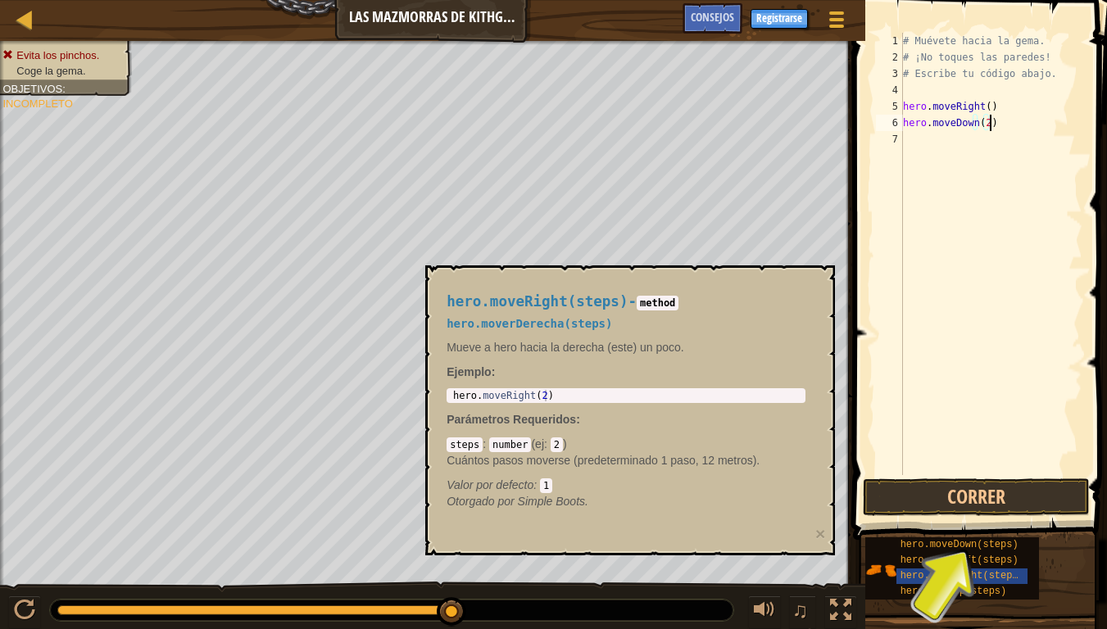
type textarea "hero.moveRight(2)"
click at [525, 396] on div "hero . moveRight ( 2 )" at bounding box center [626, 407] width 352 height 34
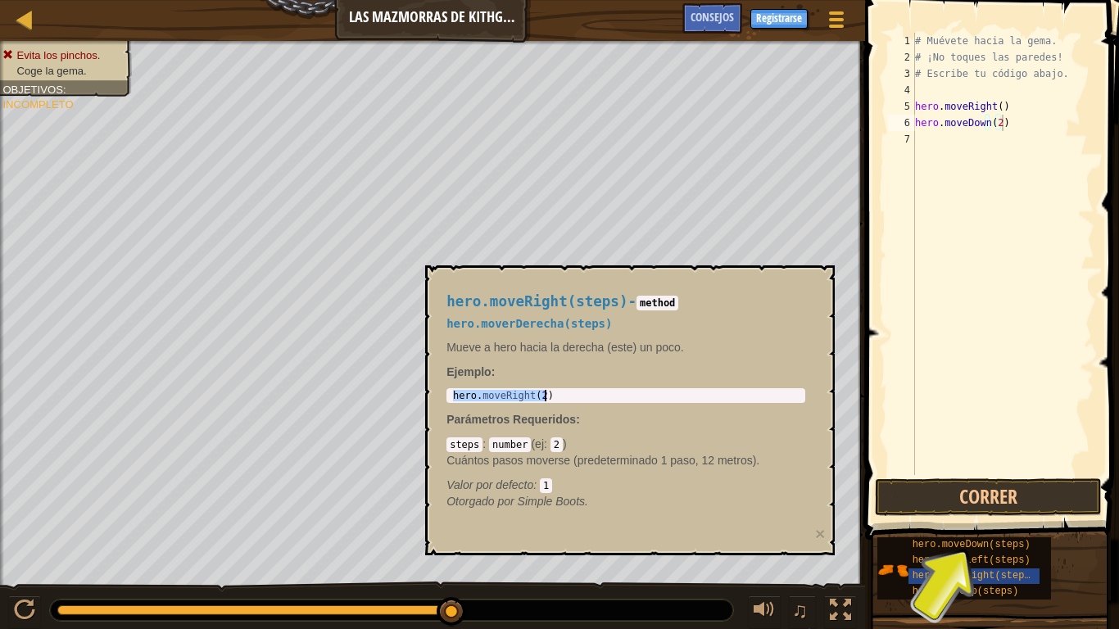
click at [525, 396] on div "hero . moveRight ( 2 )" at bounding box center [626, 407] width 352 height 34
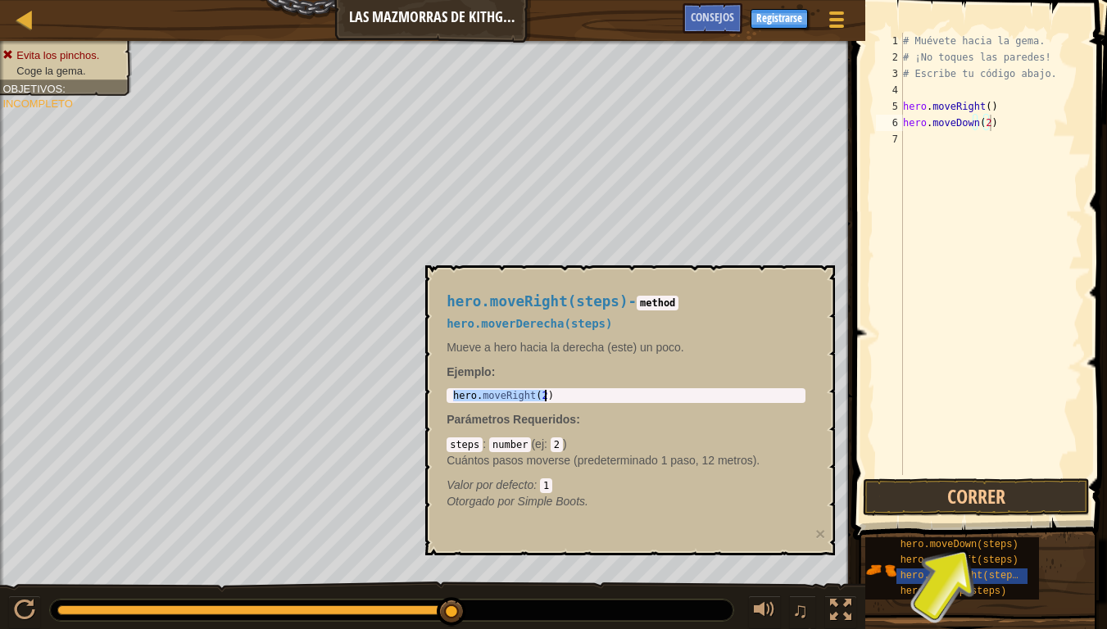
click at [954, 149] on div "# Muévete hacia la gema. # ¡No toques las paredes! # Escribe tu código abajo. h…" at bounding box center [990, 270] width 183 height 475
paste textarea "hero.moveRight(2)"
type textarea "hero.moveRight(2)"
click at [1018, 313] on div "# Muévete hacia la gema. # ¡No toques las paredes! # Escribe tu código abajo. h…" at bounding box center [990, 270] width 183 height 475
click at [927, 481] on button "Correr" at bounding box center [975, 497] width 227 height 38
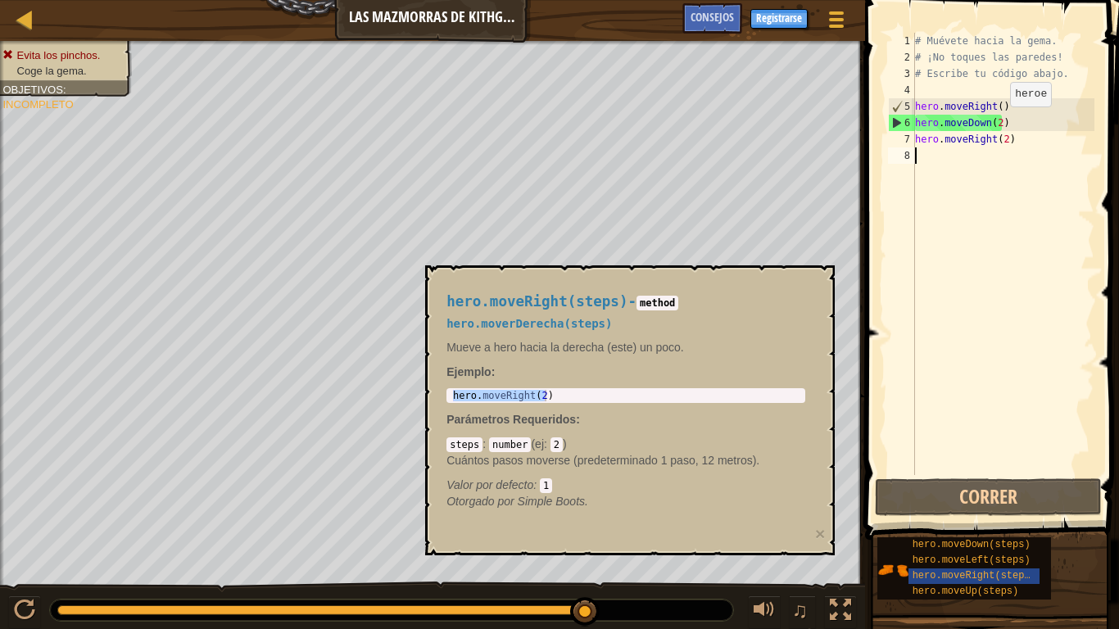
click at [996, 123] on div "# Muévete hacia la gema. # ¡No toques las paredes! # Escribe tu código abajo. h…" at bounding box center [1003, 270] width 183 height 475
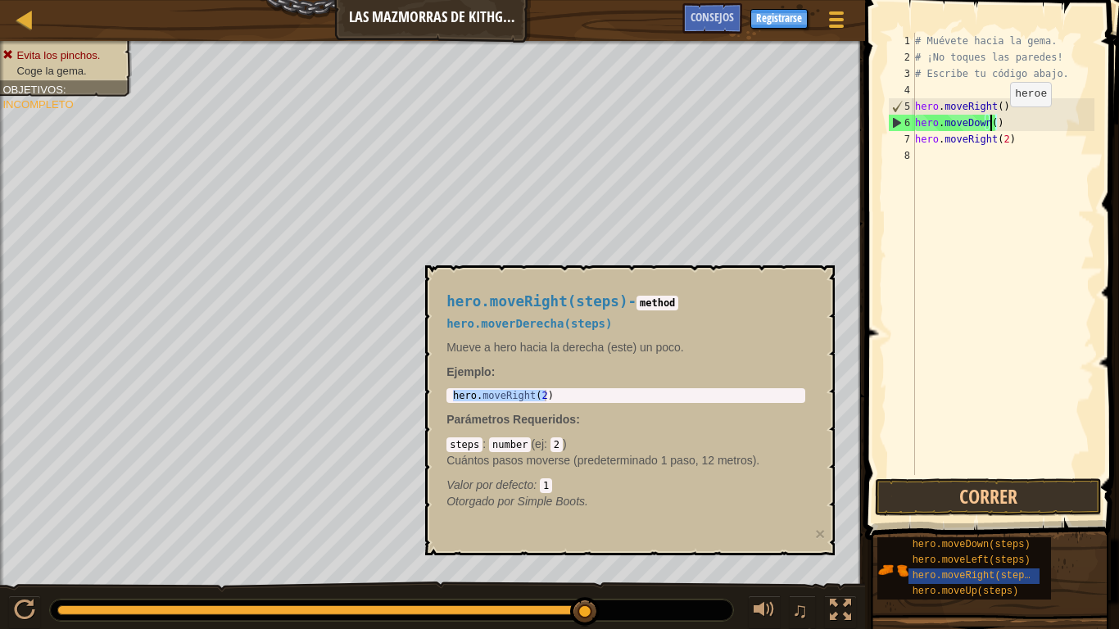
type textarea "hero.moveDown(1)"
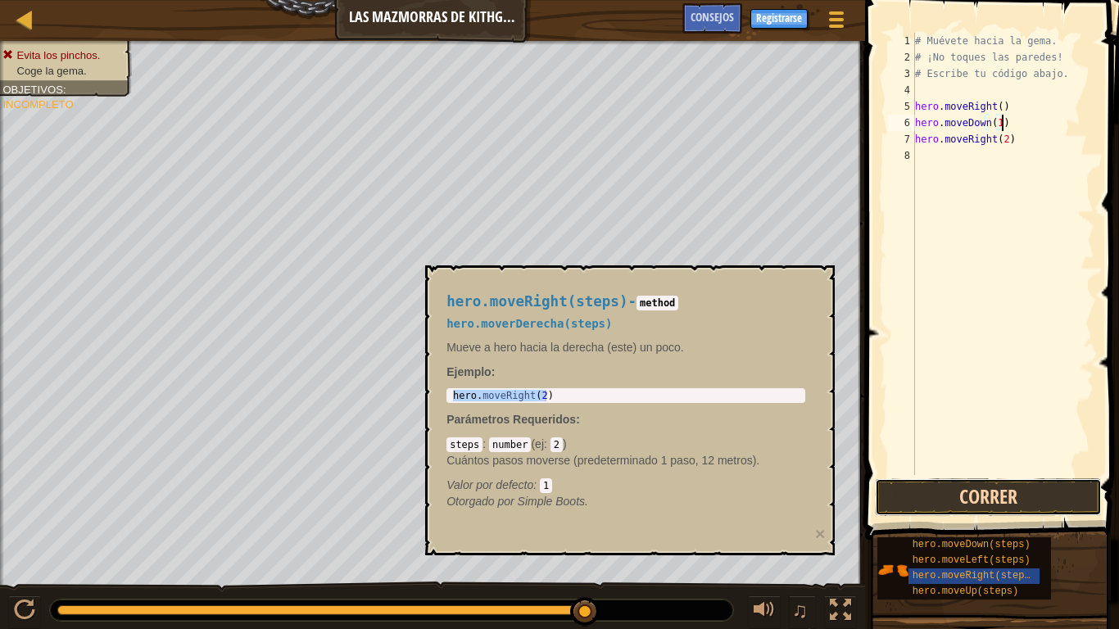
click at [1012, 487] on button "Correr" at bounding box center [988, 497] width 227 height 38
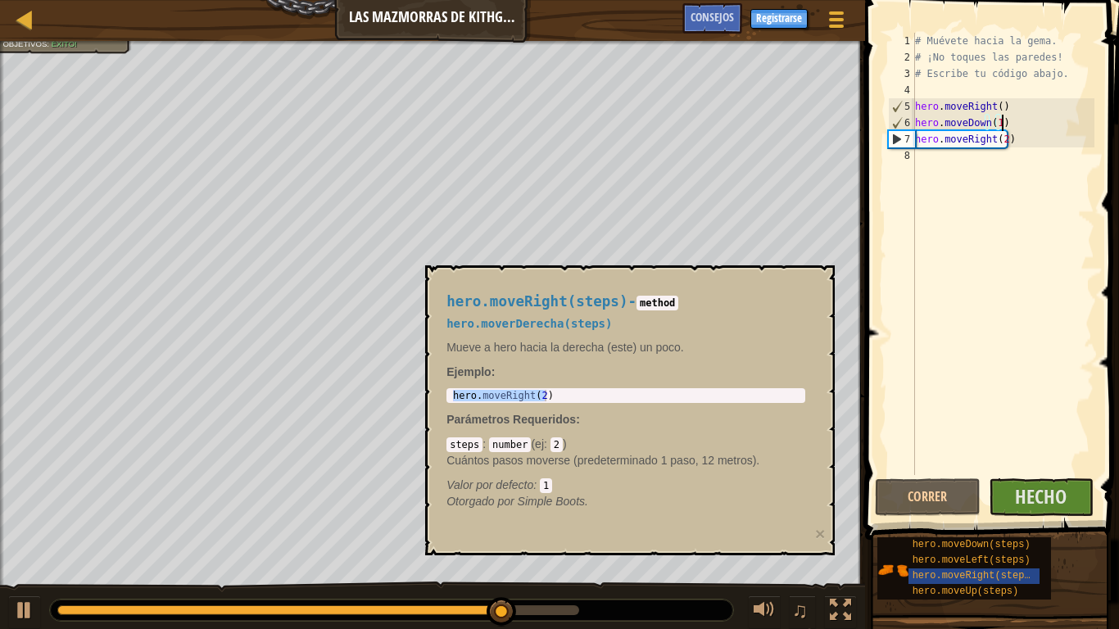
click at [706, 278] on div "hero.moveRight(steps) - method hero.moverDerecha(steps) Mueve a hero hacia la d…" at bounding box center [626, 401] width 382 height 247
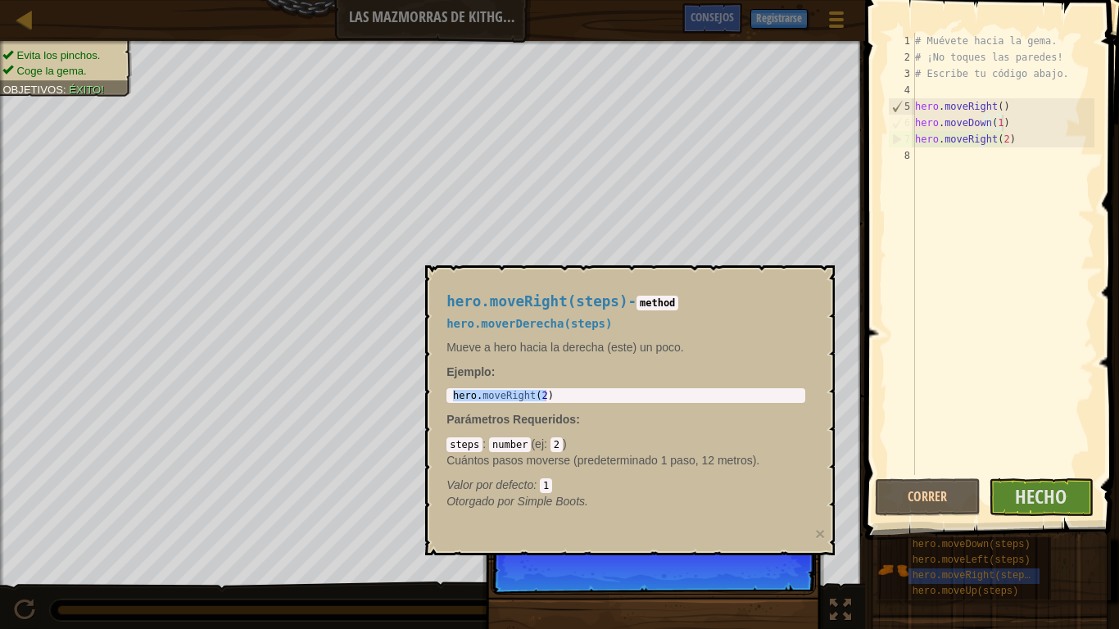
drag, startPoint x: 614, startPoint y: 475, endPoint x: 641, endPoint y: 419, distance: 62.6
click at [632, 433] on div "hero.moveRight(steps) - method hero.moverDerecha(steps) Mueve a hero hacia la d…" at bounding box center [626, 401] width 382 height 247
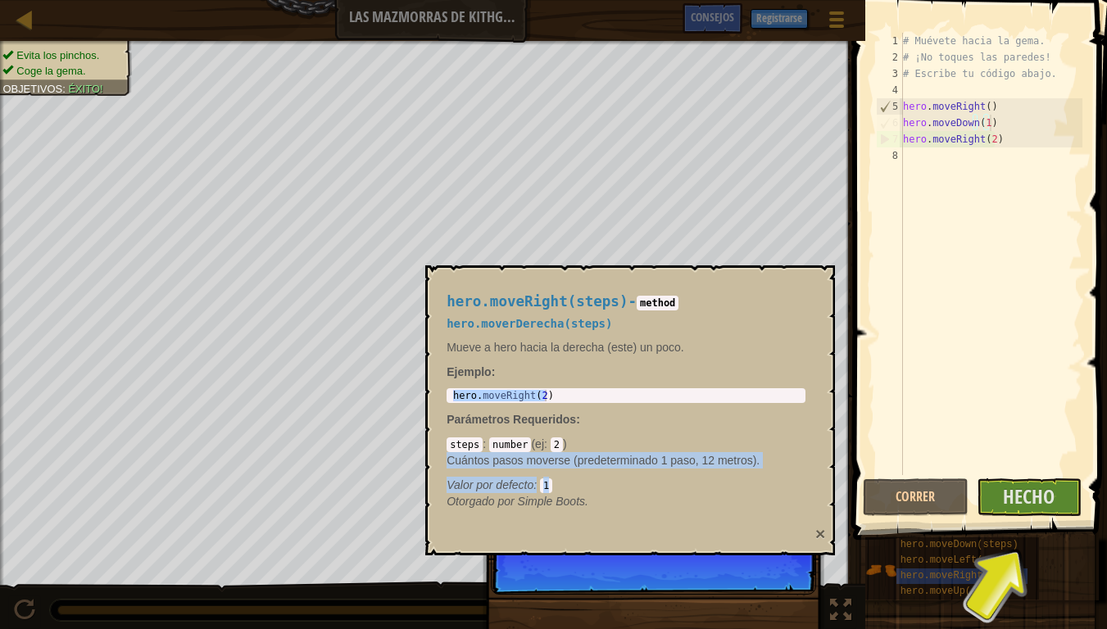
click at [818, 518] on button "×" at bounding box center [820, 533] width 10 height 17
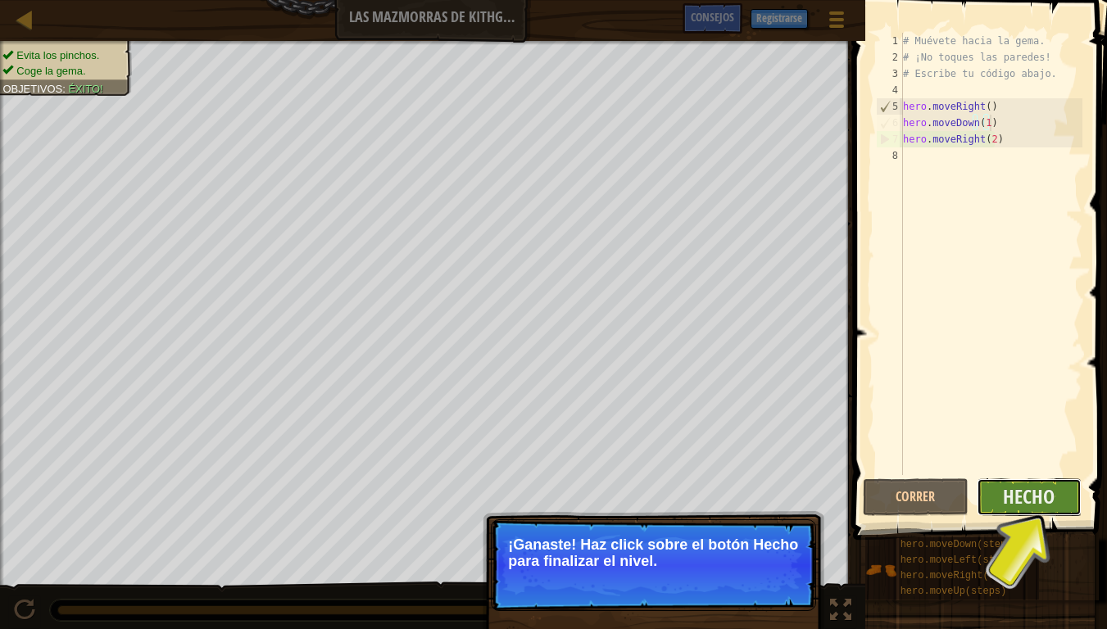
click at [1009, 500] on button "Hecho" at bounding box center [1029, 497] width 106 height 38
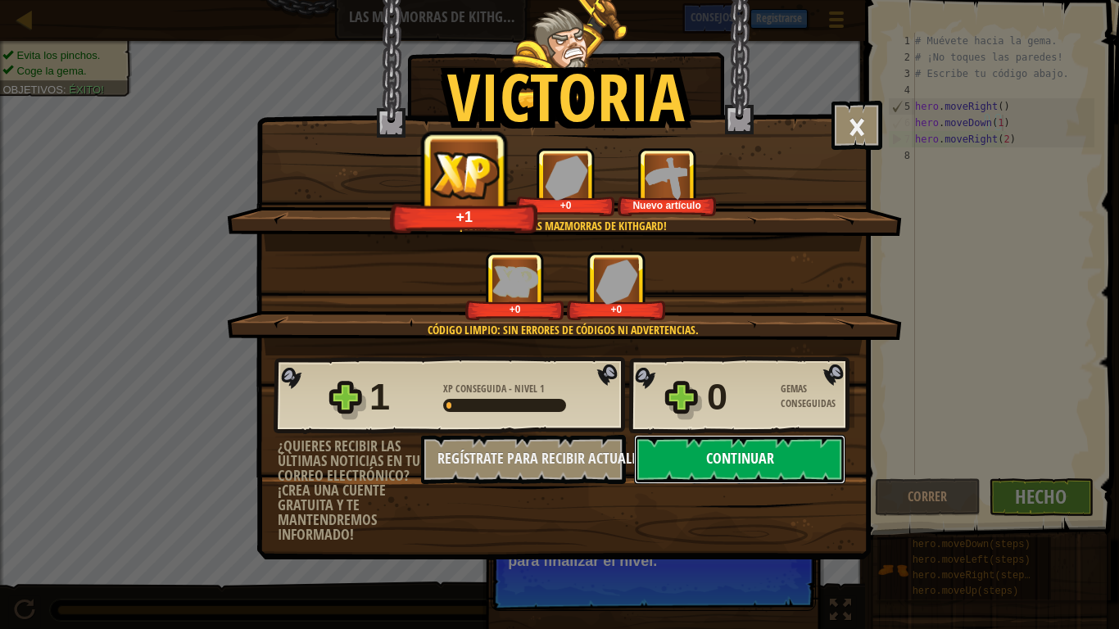
click at [684, 446] on button "Continuar" at bounding box center [739, 459] width 211 height 49
select select "es-ES"
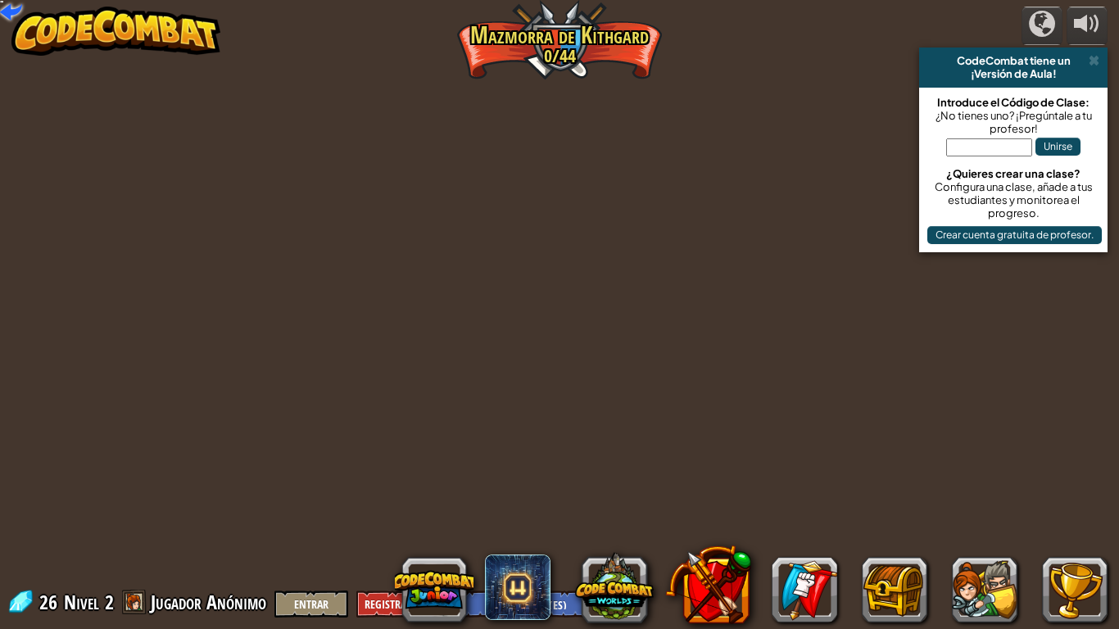
select select "es-ES"
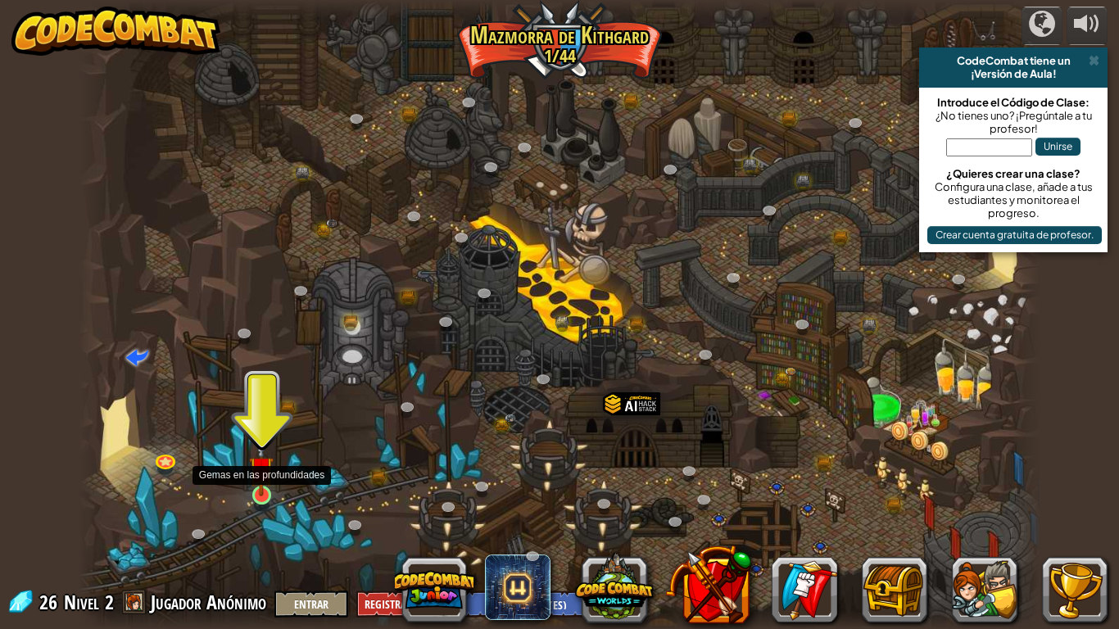
click at [261, 475] on img at bounding box center [261, 469] width 25 height 56
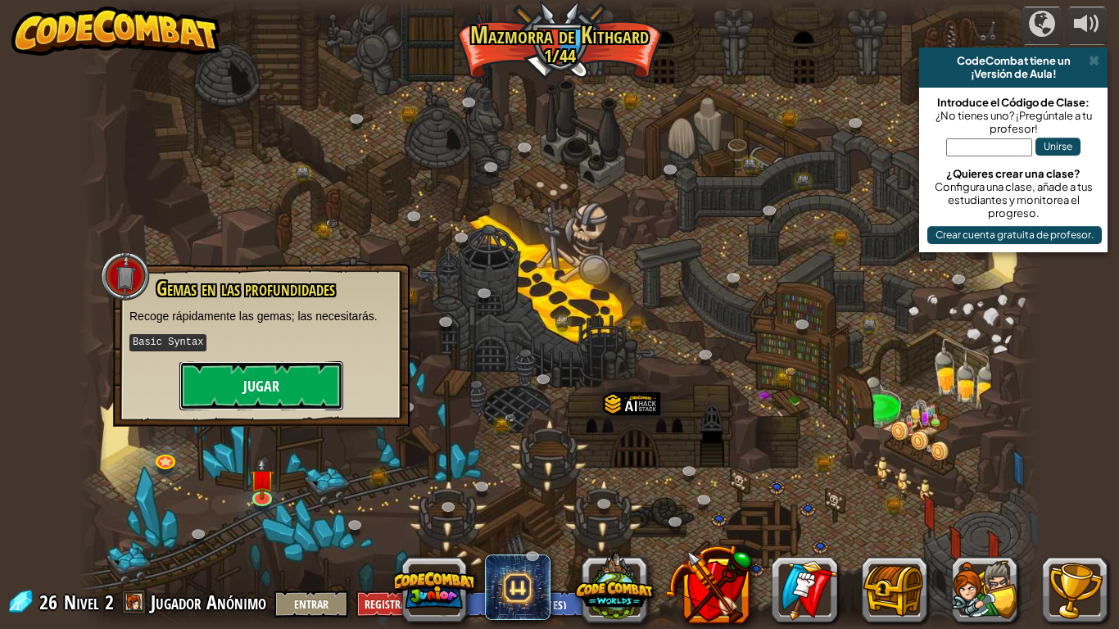
click at [253, 394] on button "Jugar" at bounding box center [261, 385] width 164 height 49
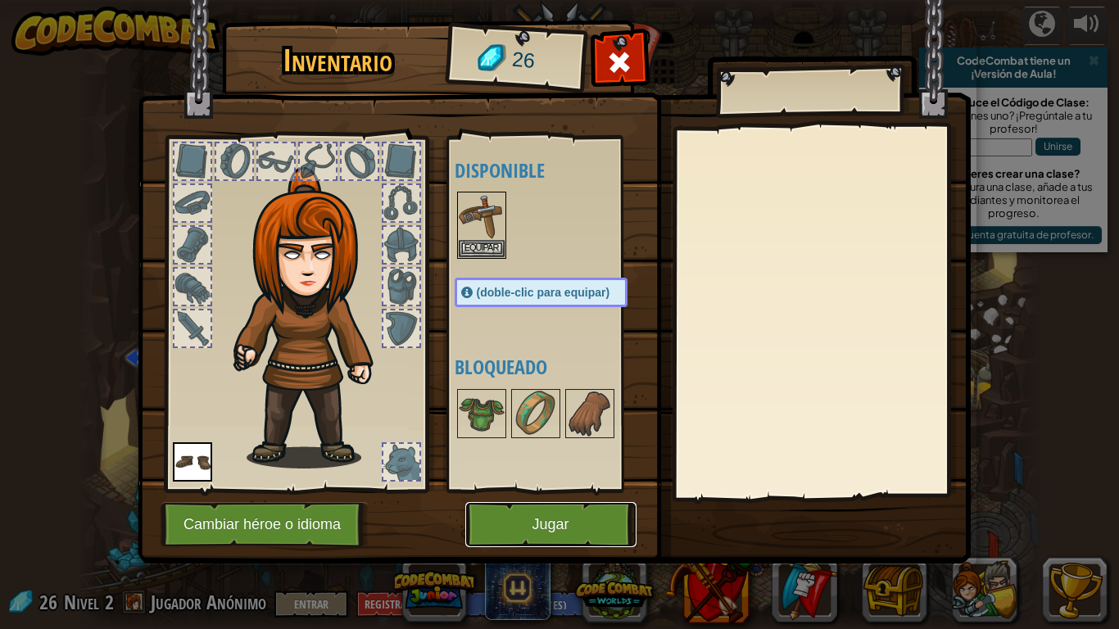
click at [538, 518] on button "Jugar" at bounding box center [550, 524] width 171 height 45
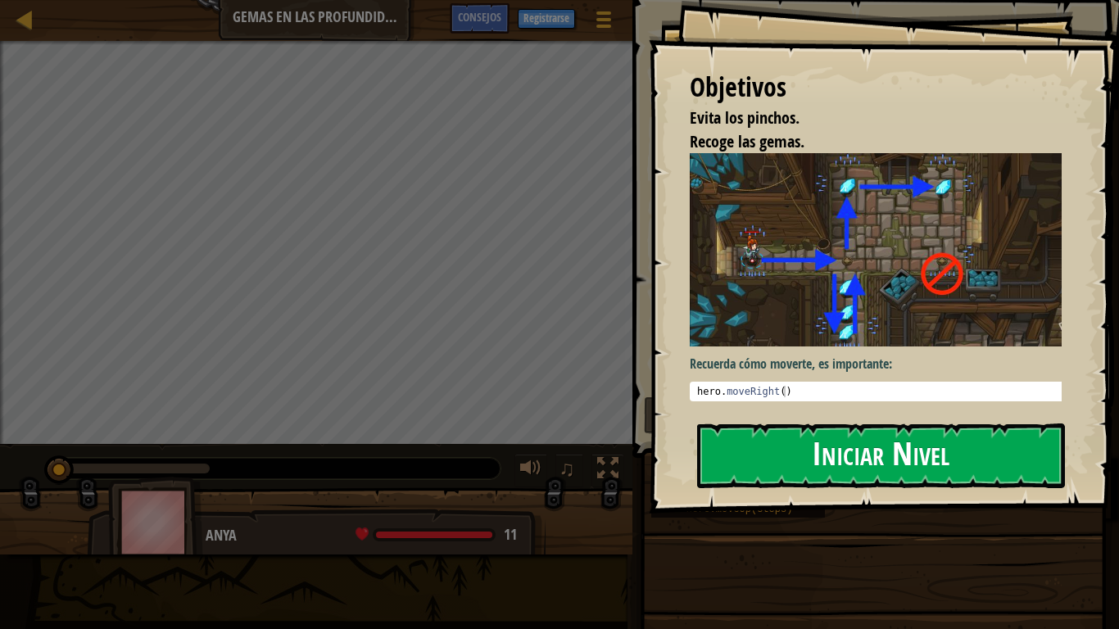
click at [906, 468] on button "Iniciar Nivel" at bounding box center [881, 455] width 368 height 65
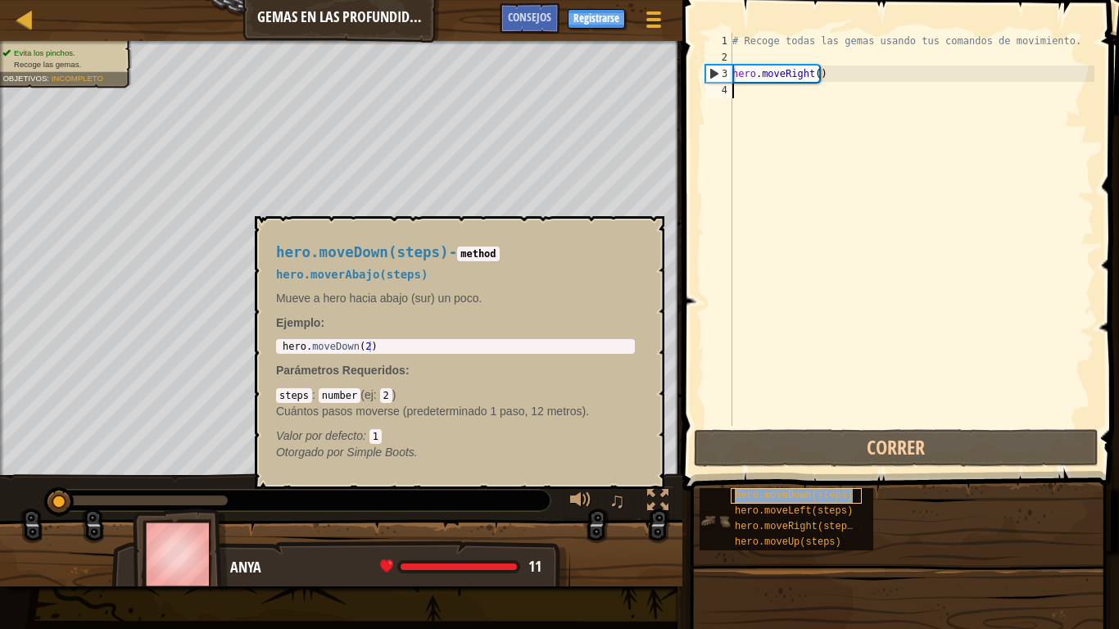
click at [793, 497] on span "hero.moveDown(steps)" at bounding box center [794, 495] width 118 height 11
type textarea "hero.moveDown(2)"
drag, startPoint x: 382, startPoint y: 340, endPoint x: 388, endPoint y: 360, distance: 20.5
click at [388, 360] on div "hero.moveDown(steps) - method hero.moverAbajo(steps) Mueve a hero hacia abajo (…" at bounding box center [456, 352] width 382 height 247
click at [752, 105] on div "# Recoge todas las gemas usando tus comandos de movimiento. hero . moveRight ( )" at bounding box center [911, 246] width 365 height 426
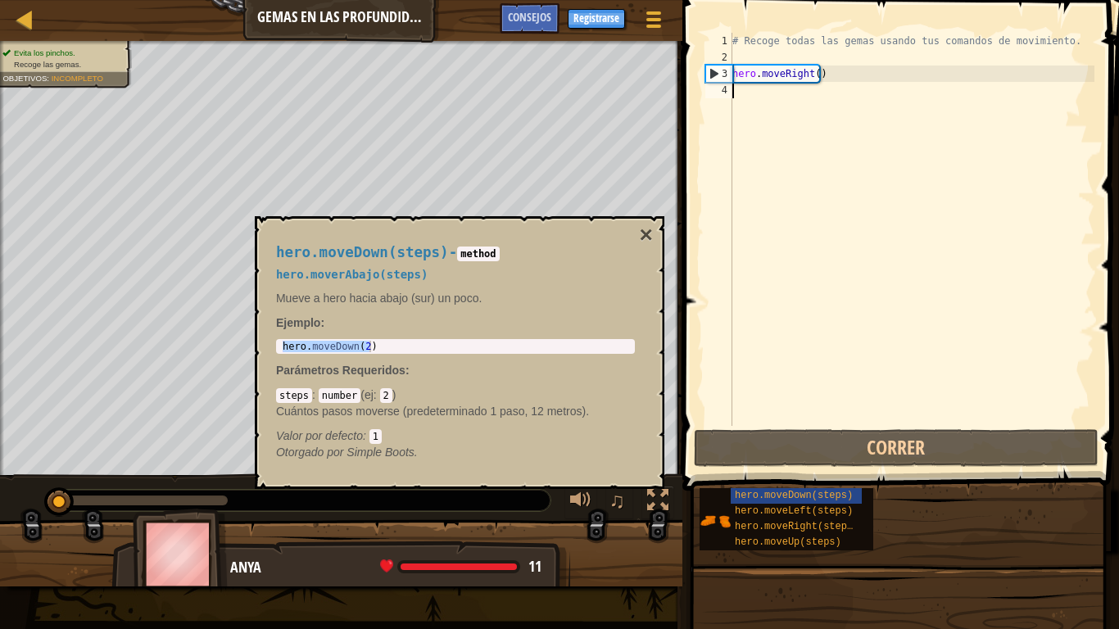
paste textarea "hero.moveDown(2)"
type textarea "hero.moveDown(2)"
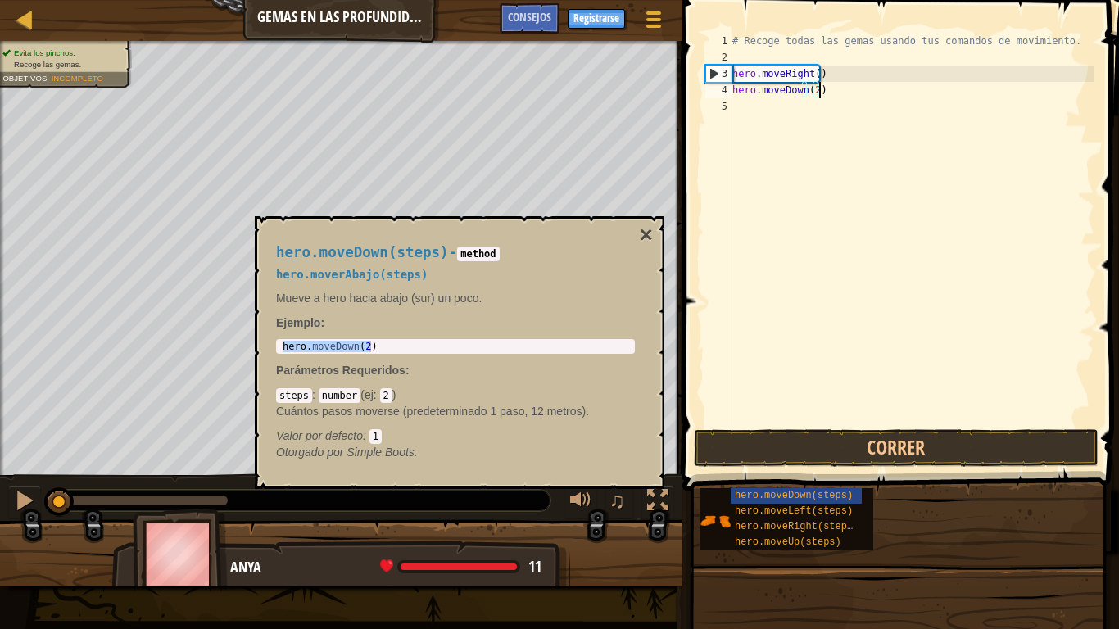
click at [761, 100] on div "# Recoge todas las gemas usando tus comandos de movimiento. hero . moveRight ( …" at bounding box center [911, 246] width 365 height 426
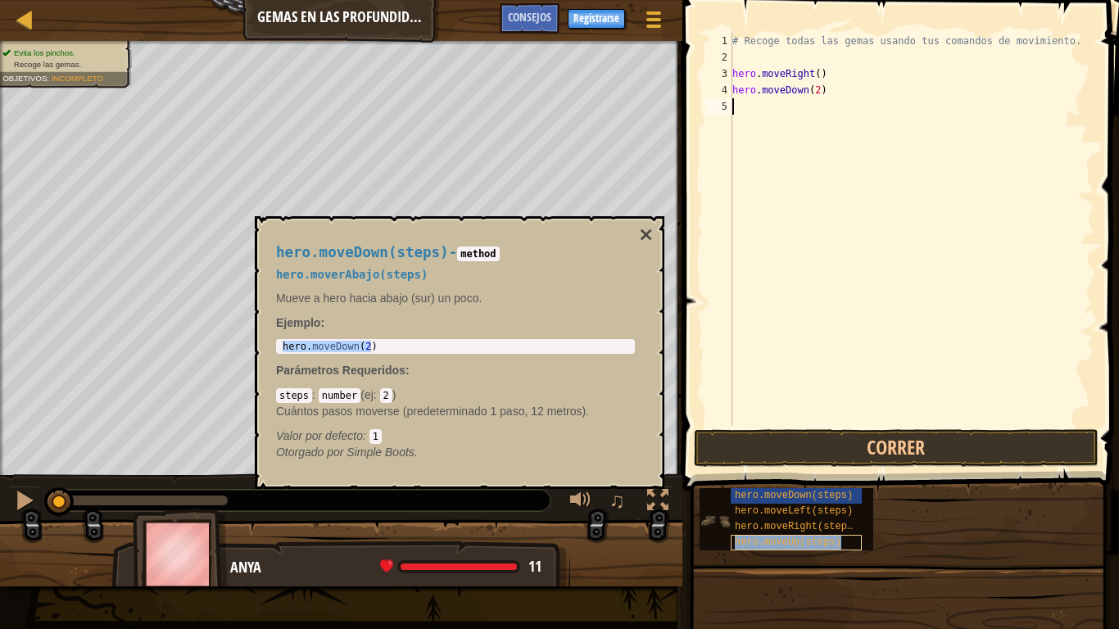
click at [819, 518] on span "hero.moveUp(steps)" at bounding box center [788, 541] width 106 height 11
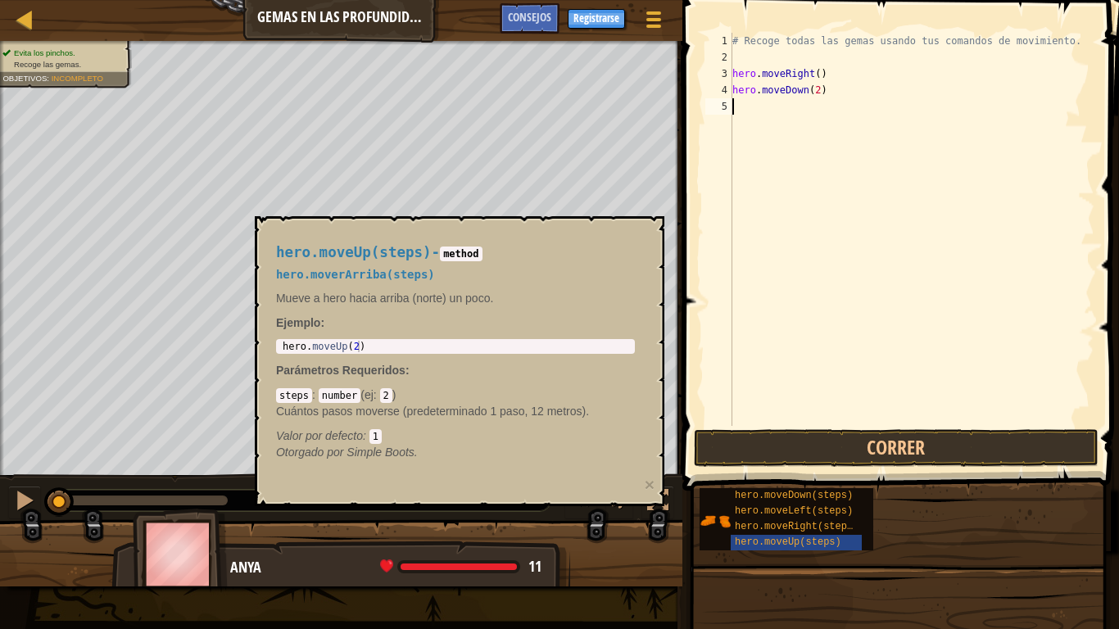
click at [319, 336] on div "hero.moveUp(steps) - method hero.moverArriba(steps) Mueve a hero hacia arriba (…" at bounding box center [456, 352] width 382 height 247
drag, startPoint x: 347, startPoint y: 362, endPoint x: 339, endPoint y: 354, distance: 11.6
click at [345, 359] on div "hero.moveUp(steps) - method hero.moverArriba(steps) Mueve a hero hacia arriba (…" at bounding box center [456, 352] width 382 height 247
click at [337, 351] on div "1 hero . moveUp ( 2 ) ההההההההההההההההההההההההההההההההההההההההההההההההההההההההה…" at bounding box center [455, 346] width 359 height 15
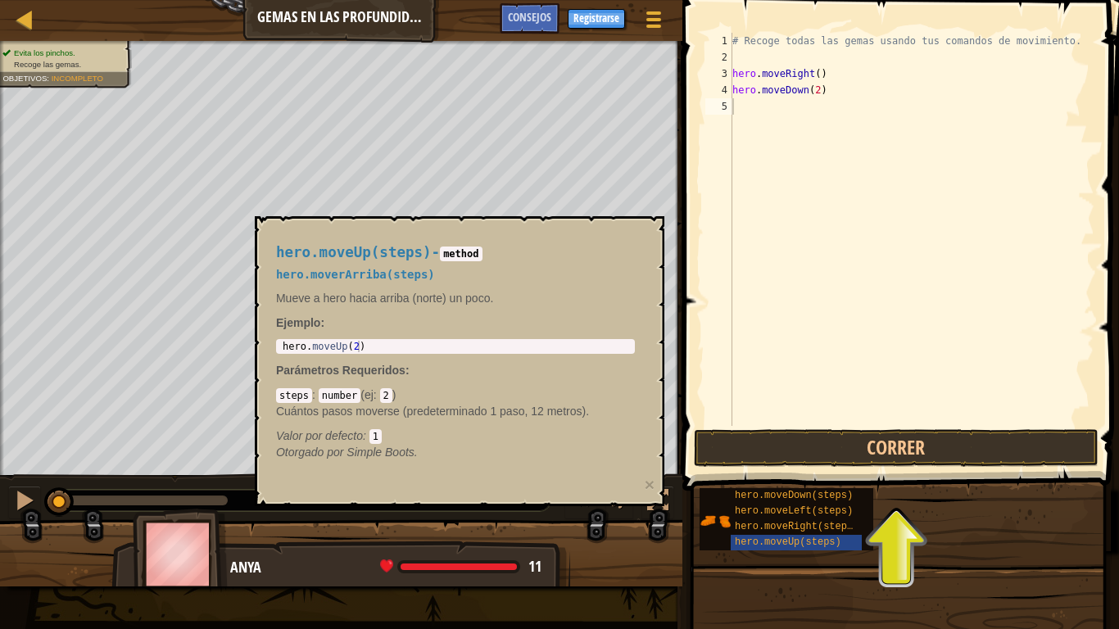
type textarea "hero.moveUp(2)"
click at [334, 349] on div "hero . moveUp ( 2 )" at bounding box center [455, 358] width 352 height 34
click at [333, 347] on div "hero . moveUp ( 2 )" at bounding box center [455, 358] width 352 height 34
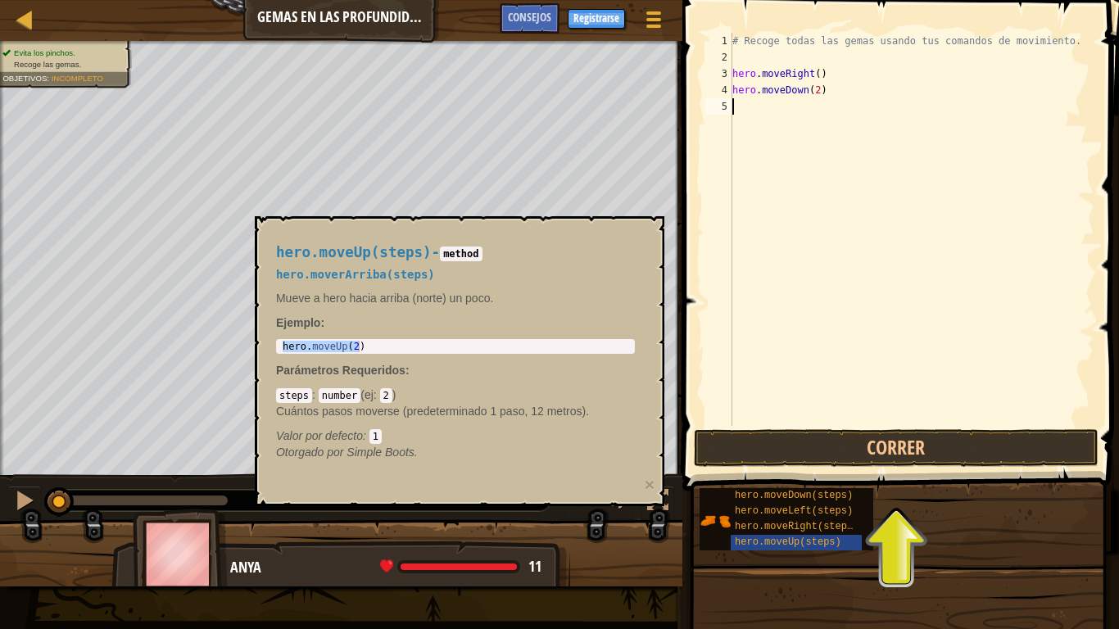
click at [736, 102] on div "# Recoge todas las gemas usando tus comandos de movimiento. hero . moveRight ( …" at bounding box center [911, 246] width 365 height 426
paste textarea "hero.moveUp(2)"
type textarea "hero.moveUp(3)"
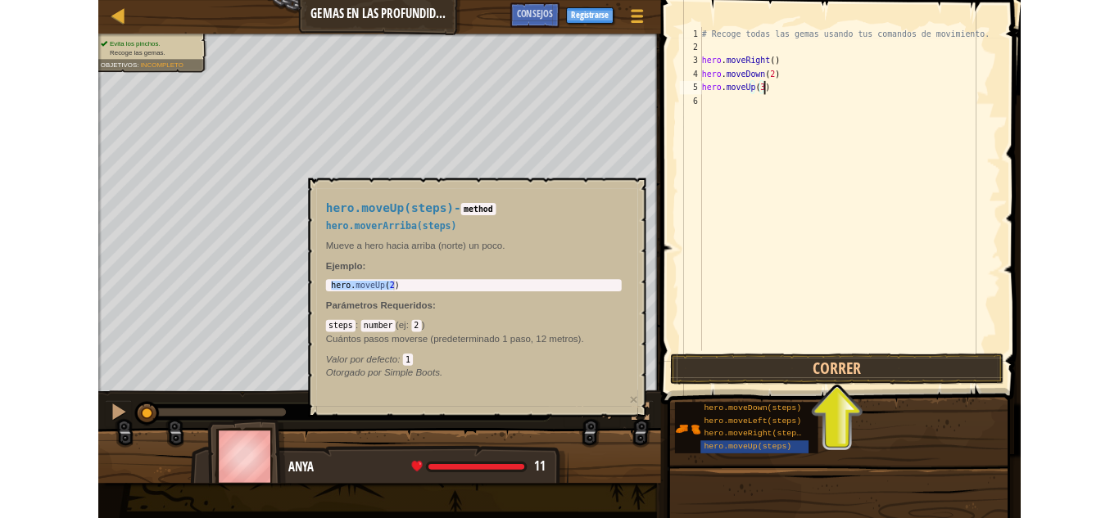
scroll to position [7, 0]
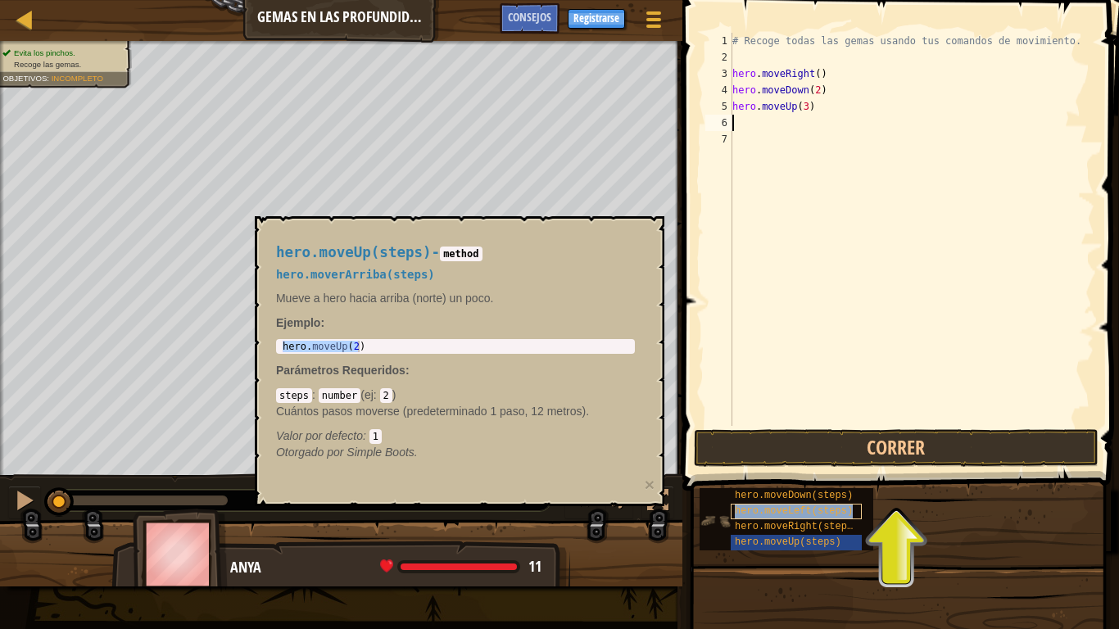
click at [833, 512] on span "hero.moveLeft(steps)" at bounding box center [794, 510] width 118 height 11
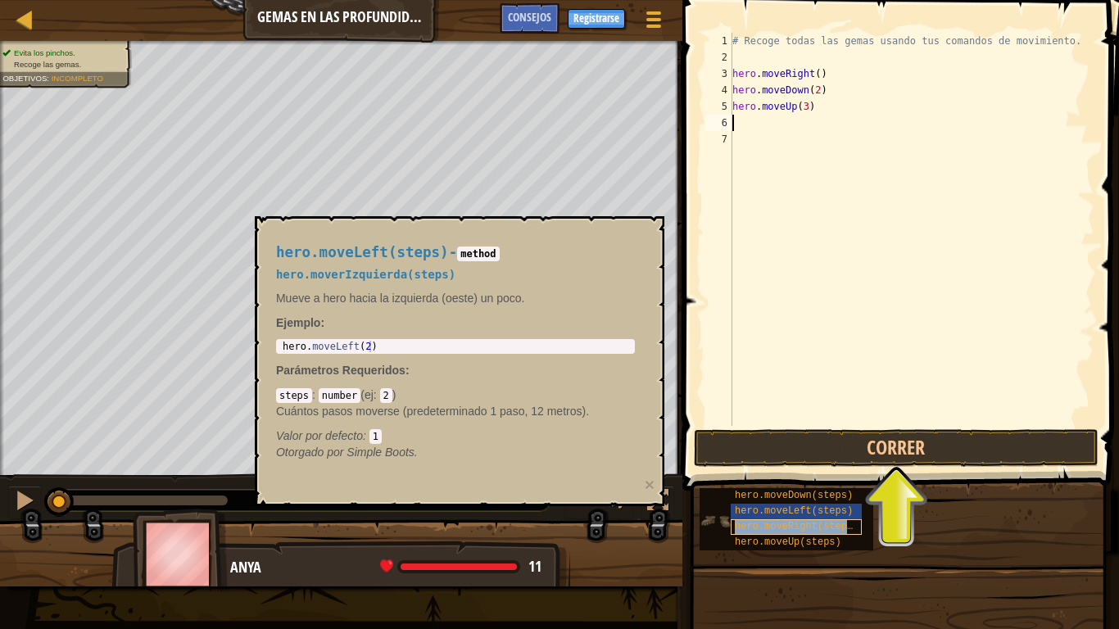
click at [839, 518] on span "hero.moveRight(steps)" at bounding box center [797, 526] width 124 height 11
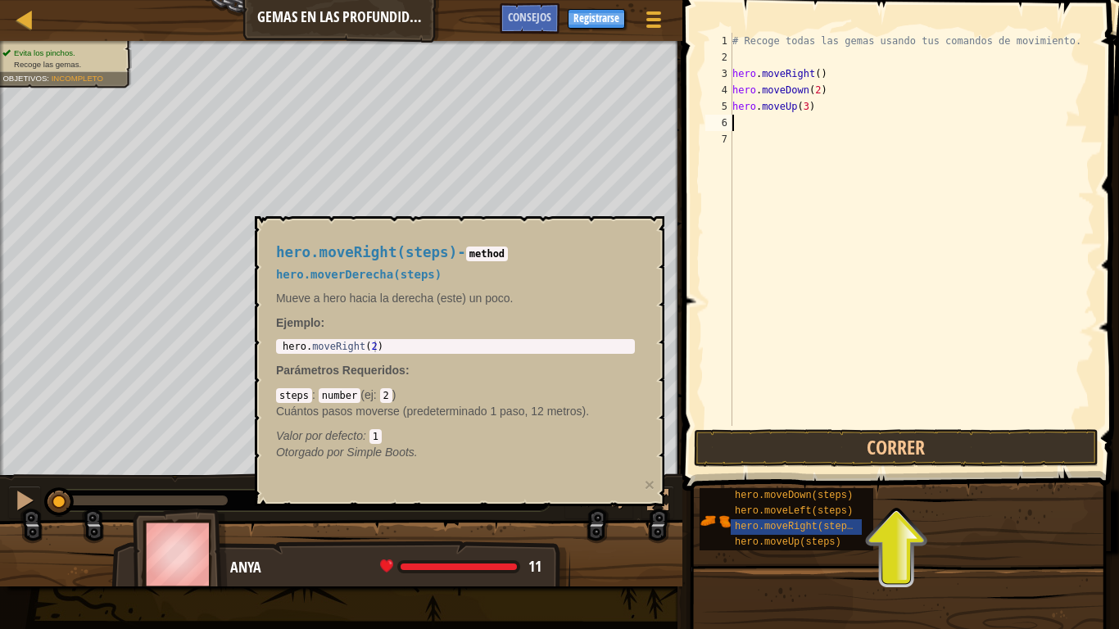
type textarea "hero.moveRight(2)"
click at [371, 347] on div "hero . moveRight ( 2 )" at bounding box center [455, 358] width 352 height 34
click at [736, 128] on div "# Recoge todas las gemas usando tus comandos de movimiento. hero . moveRight ( …" at bounding box center [911, 246] width 365 height 426
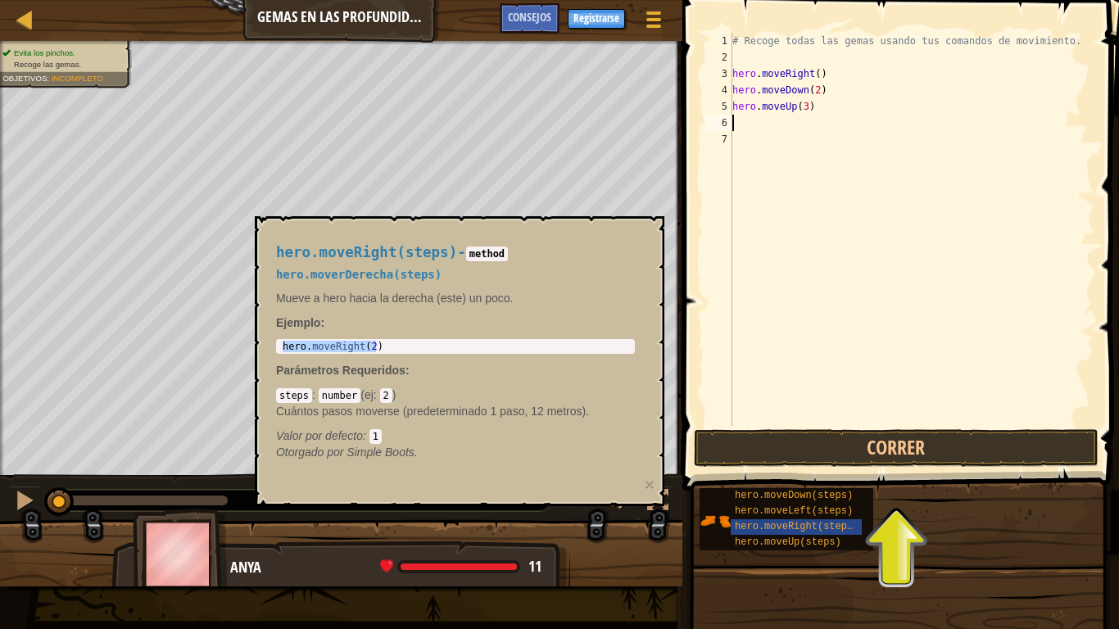
paste textarea "hero.moveRight(2)"
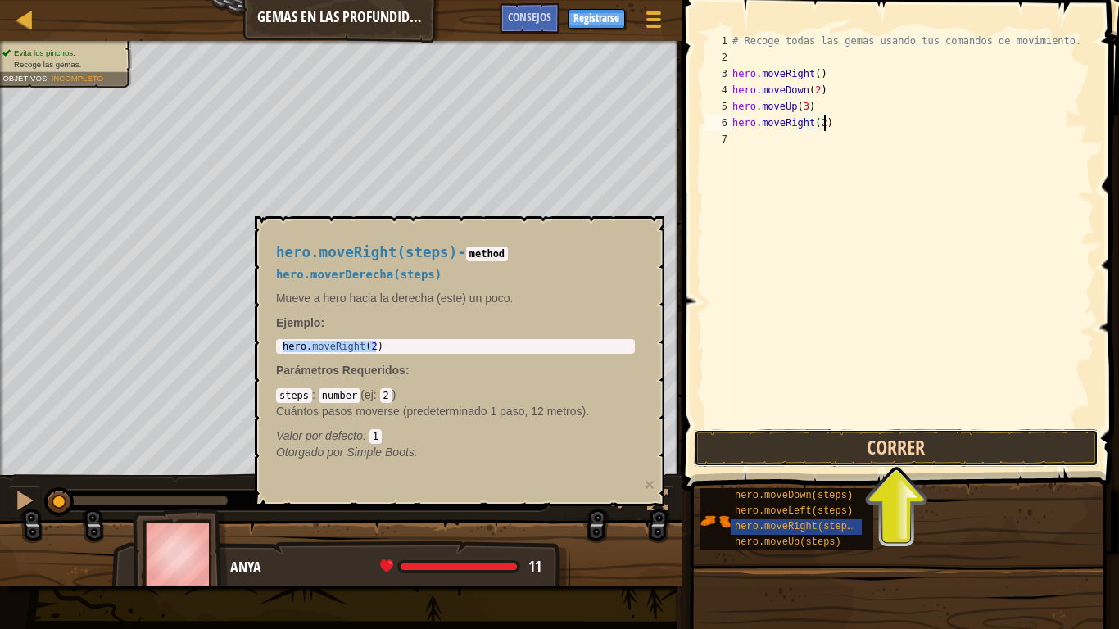
click at [828, 441] on button "Correr" at bounding box center [896, 448] width 405 height 38
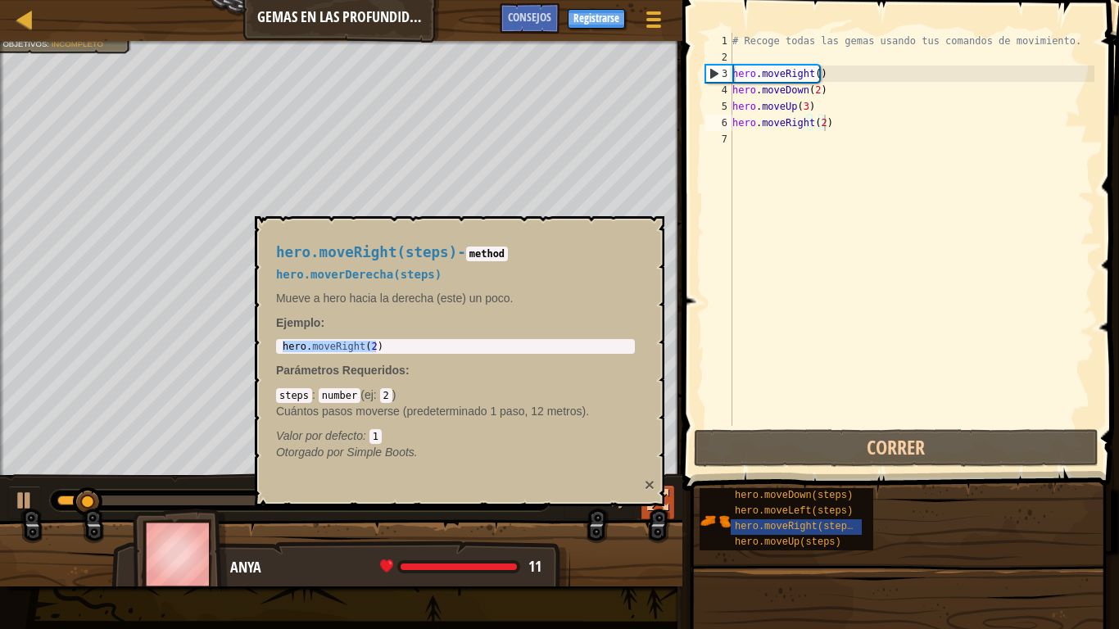
click at [649, 492] on button "×" at bounding box center [650, 484] width 10 height 17
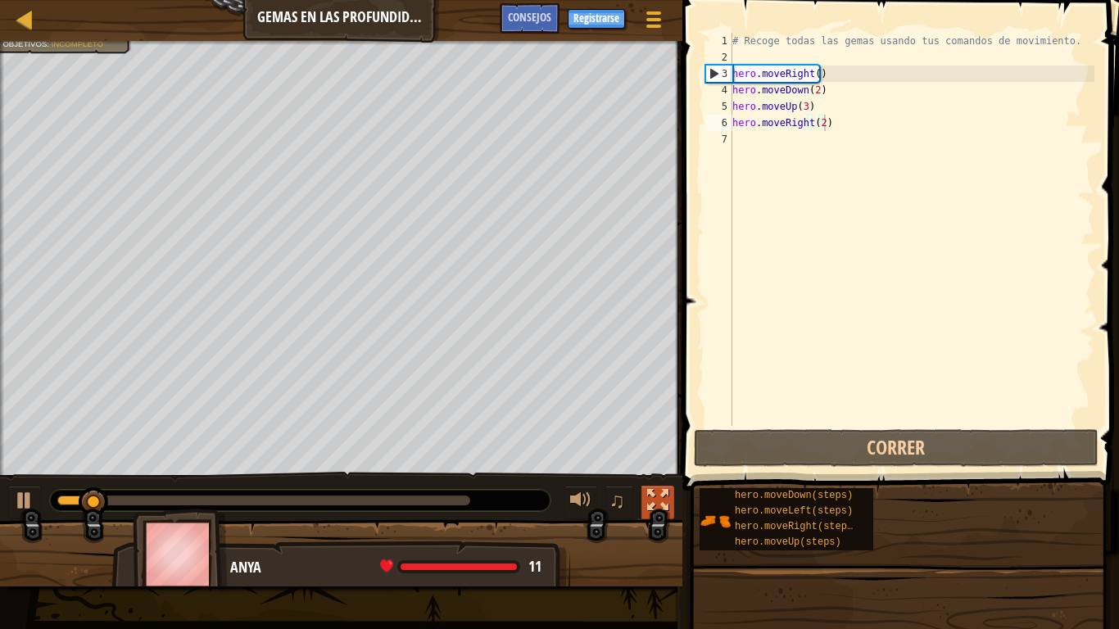
click at [649, 490] on div at bounding box center [657, 500] width 21 height 21
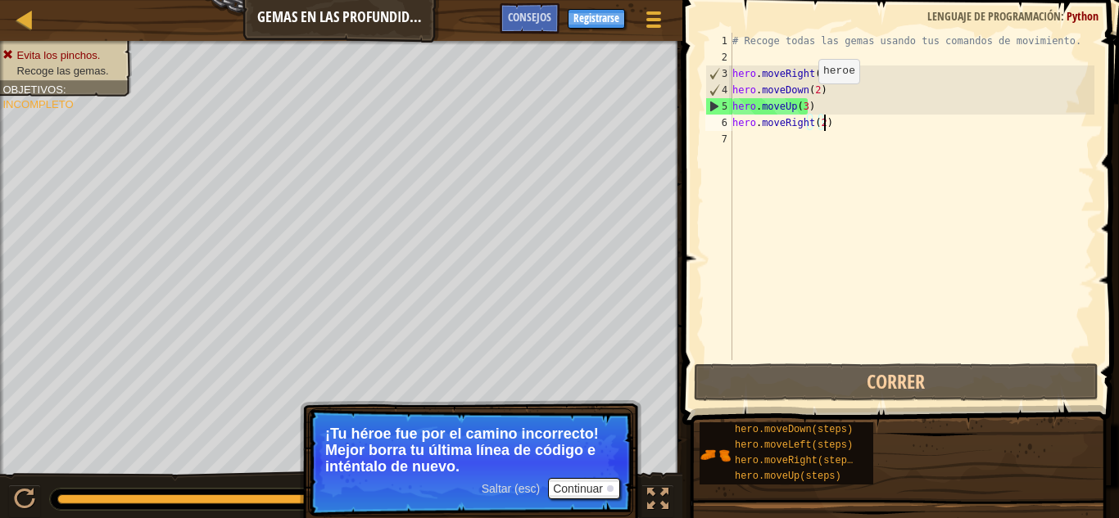
click at [803, 100] on div "# Recoge todas las gemas usando tus comandos de movimiento. hero . moveRight ( …" at bounding box center [911, 213] width 365 height 360
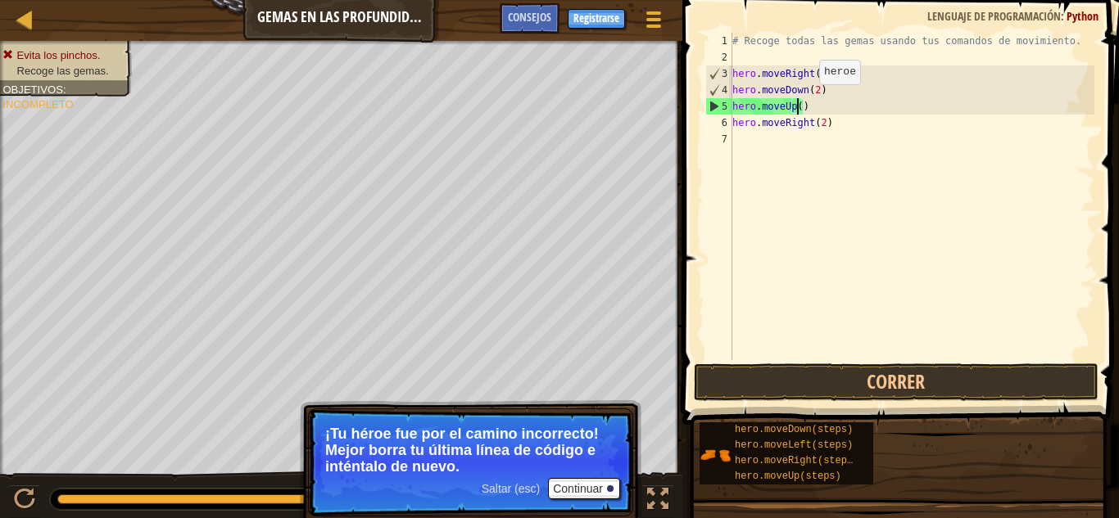
scroll to position [7, 5]
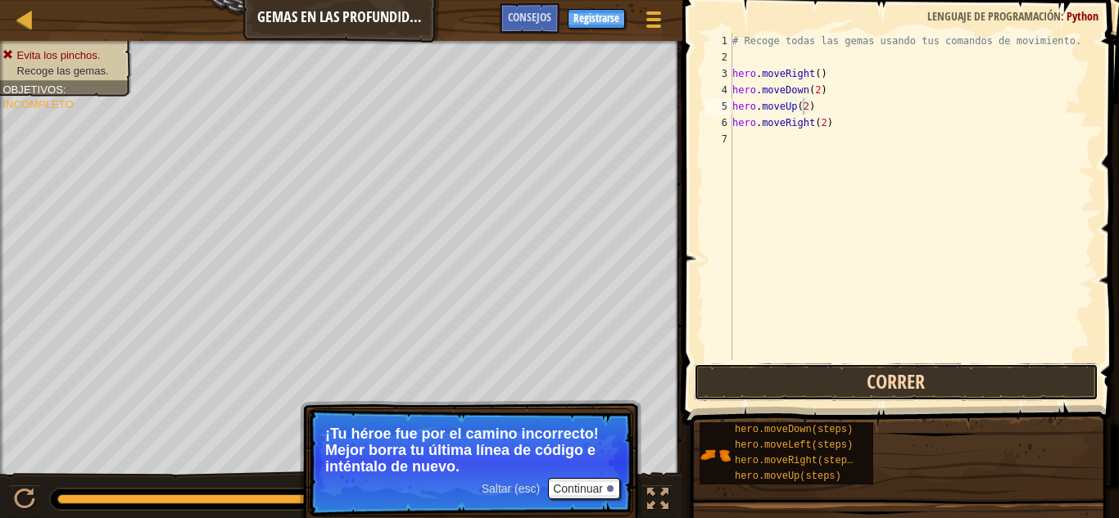
click at [867, 382] on button "Correr" at bounding box center [896, 383] width 405 height 38
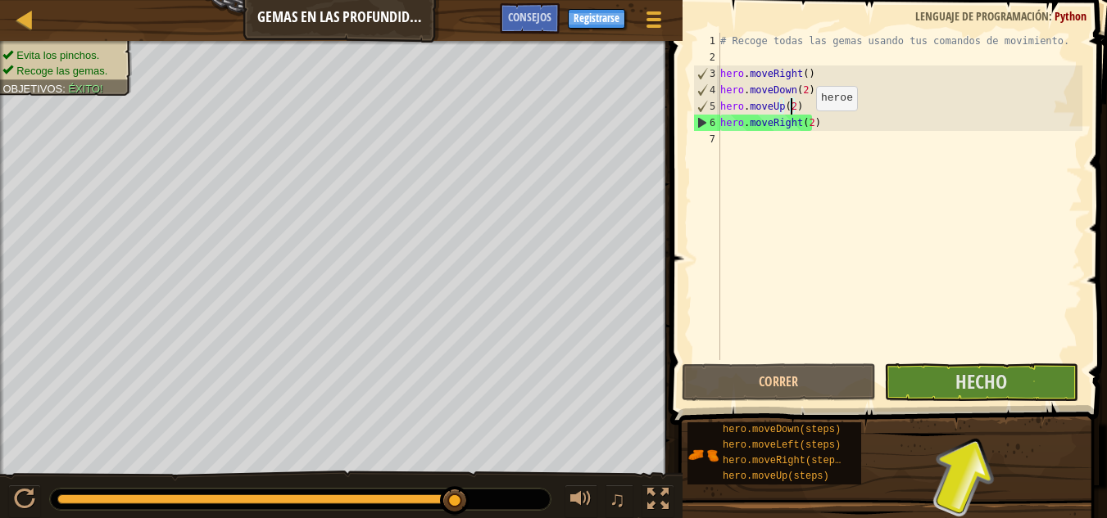
click at [814, 127] on div "# Recoge todas las gemas usando tus comandos de movimiento. hero . moveRight ( …" at bounding box center [899, 213] width 365 height 360
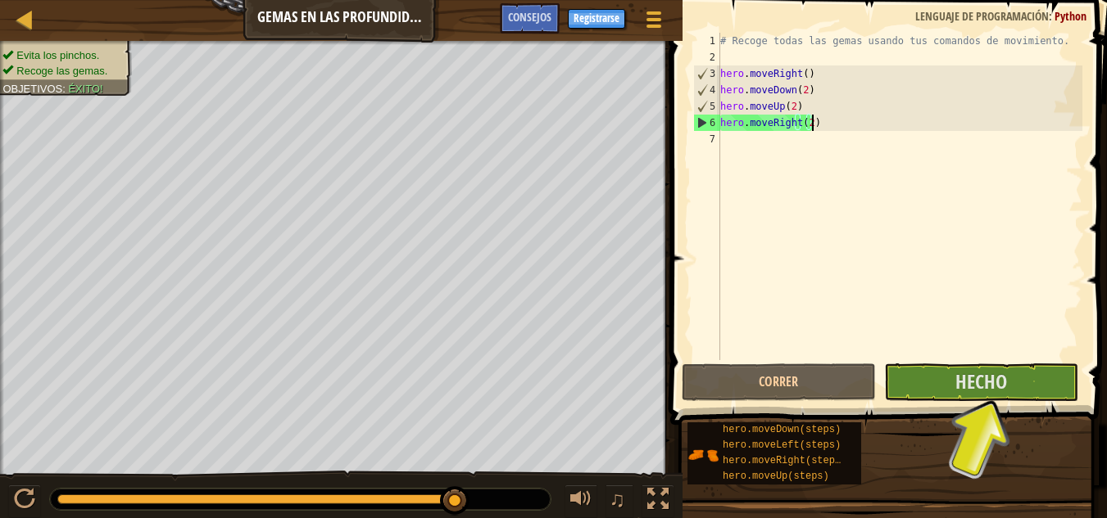
click at [809, 126] on div "# Recoge todas las gemas usando tus comandos de movimiento. hero . moveRight ( …" at bounding box center [899, 213] width 365 height 360
click at [810, 122] on div "# Recoge todas las gemas usando tus comandos de movimiento. hero . moveRight ( …" at bounding box center [899, 213] width 365 height 360
click at [809, 121] on div "# Recoge todas las gemas usando tus comandos de movimiento. hero . moveRight ( …" at bounding box center [899, 213] width 365 height 360
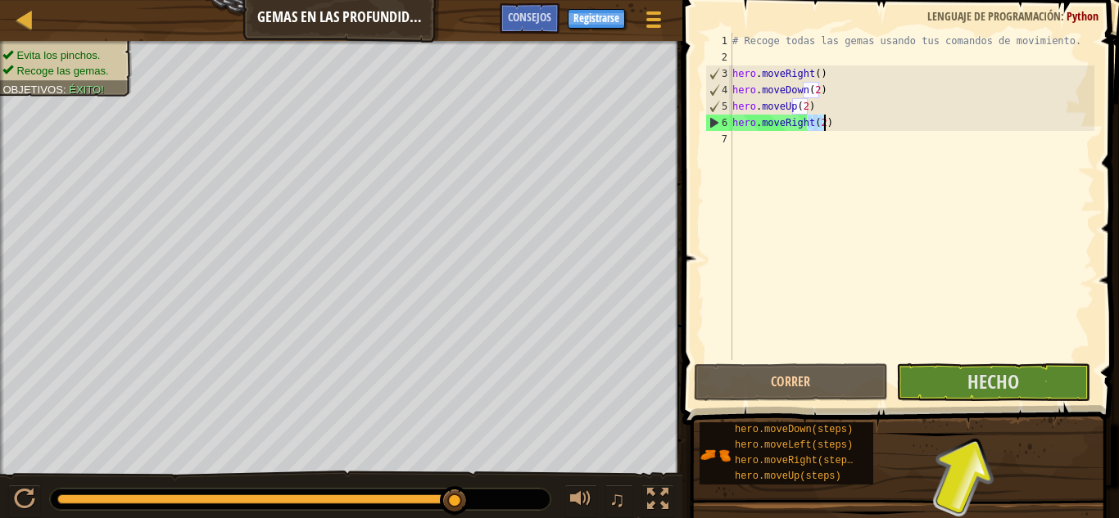
click at [809, 121] on div "# Recoge todas las gemas usando tus comandos de movimiento. hero . moveRight ( …" at bounding box center [911, 197] width 365 height 328
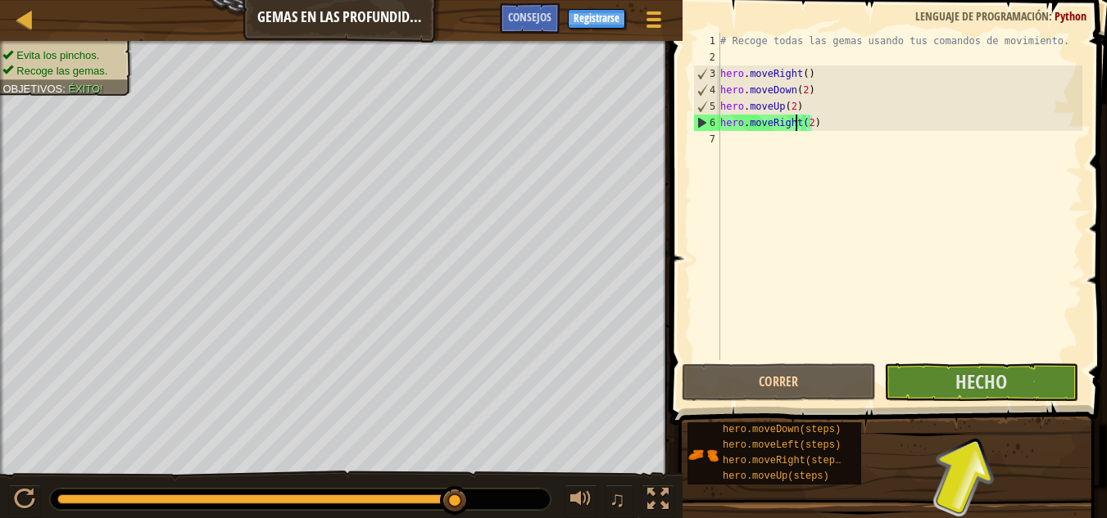
click at [811, 123] on div "# Recoge todas las gemas usando tus comandos de movimiento. hero . moveRight ( …" at bounding box center [899, 213] width 365 height 360
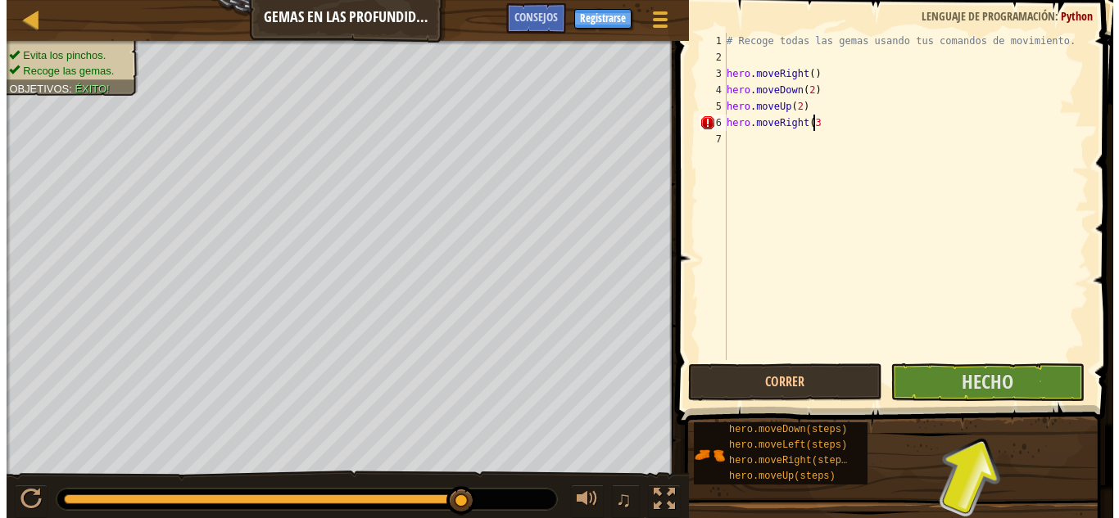
scroll to position [7, 7]
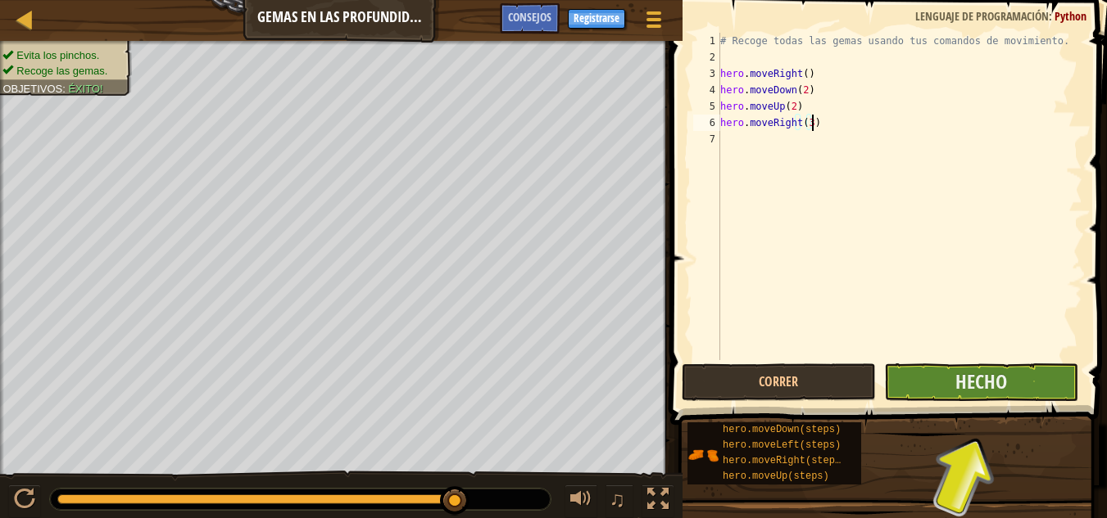
type textarea "hero.moveRight(3)"
click at [1018, 382] on button "Hecho" at bounding box center [981, 383] width 194 height 38
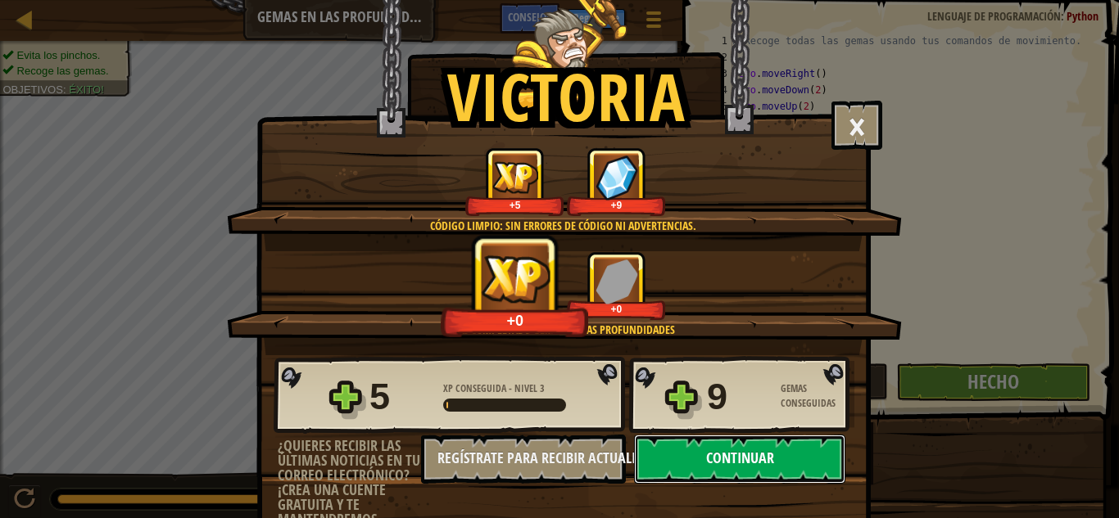
click at [733, 459] on button "Continuar" at bounding box center [739, 459] width 211 height 49
select select "es-ES"
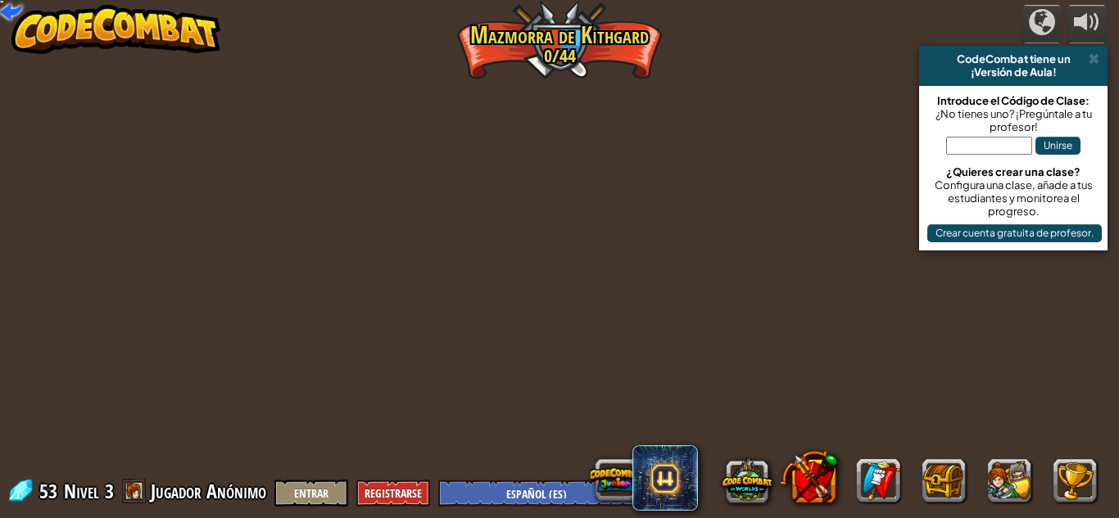
select select "es-ES"
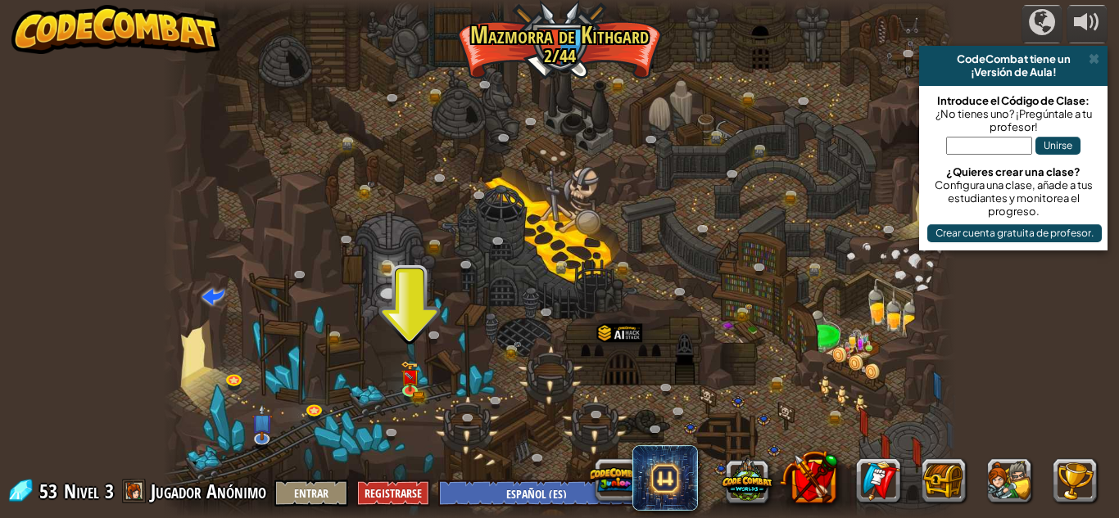
click at [406, 339] on div at bounding box center [559, 259] width 793 height 518
click at [406, 382] on img at bounding box center [410, 369] width 19 height 41
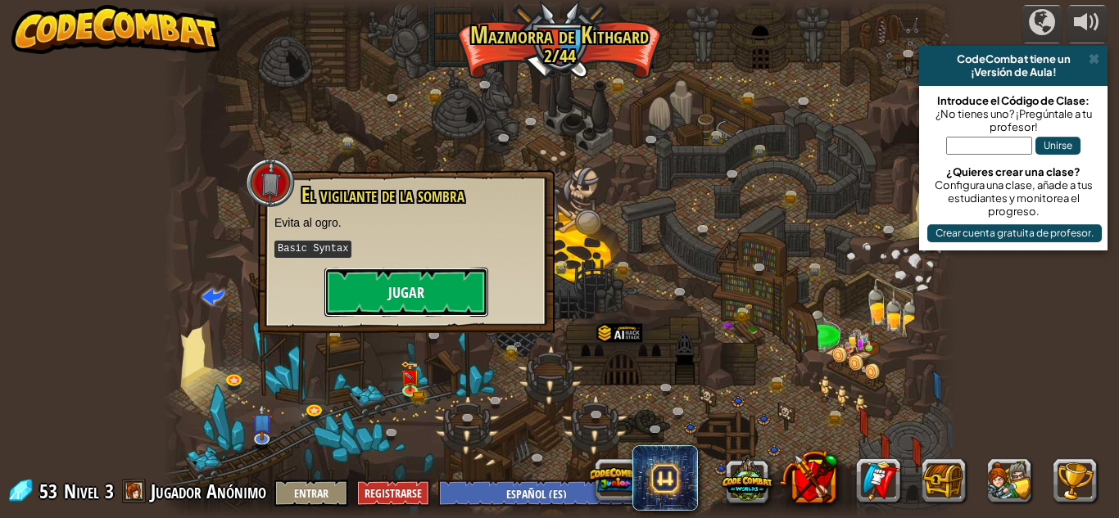
click at [439, 301] on button "Jugar" at bounding box center [406, 292] width 164 height 49
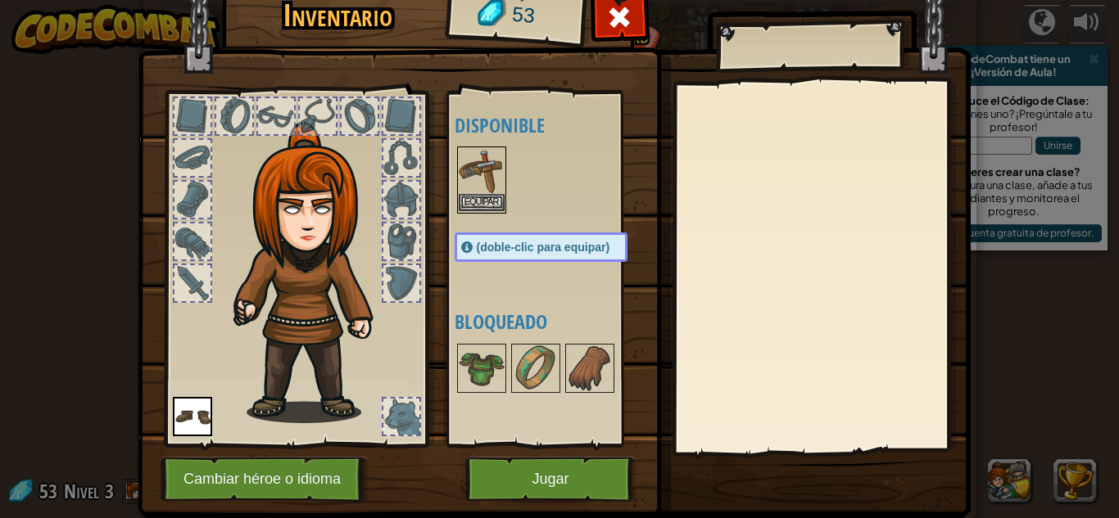
click at [482, 171] on img at bounding box center [482, 171] width 46 height 46
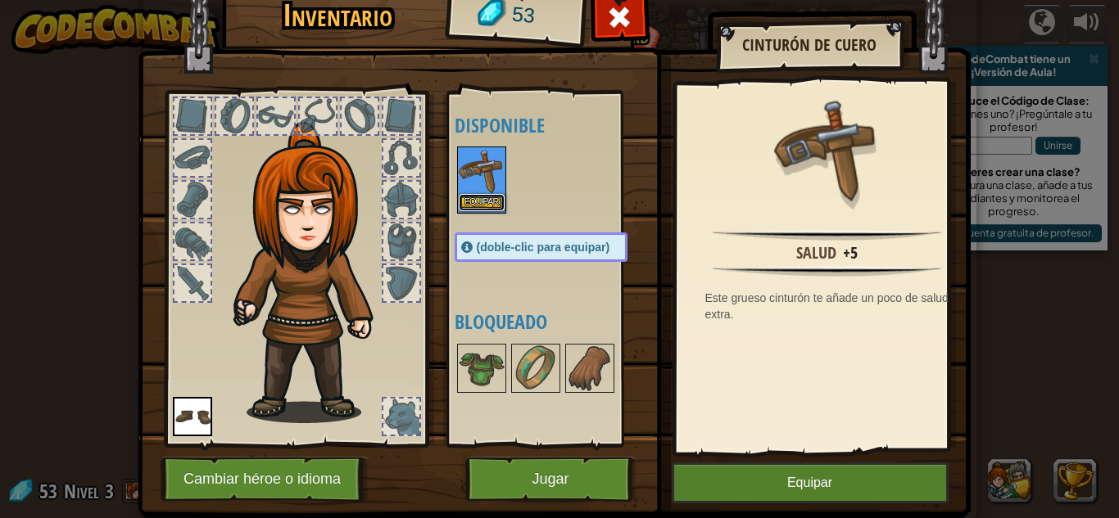
click at [482, 200] on button "Equipar" at bounding box center [482, 202] width 46 height 17
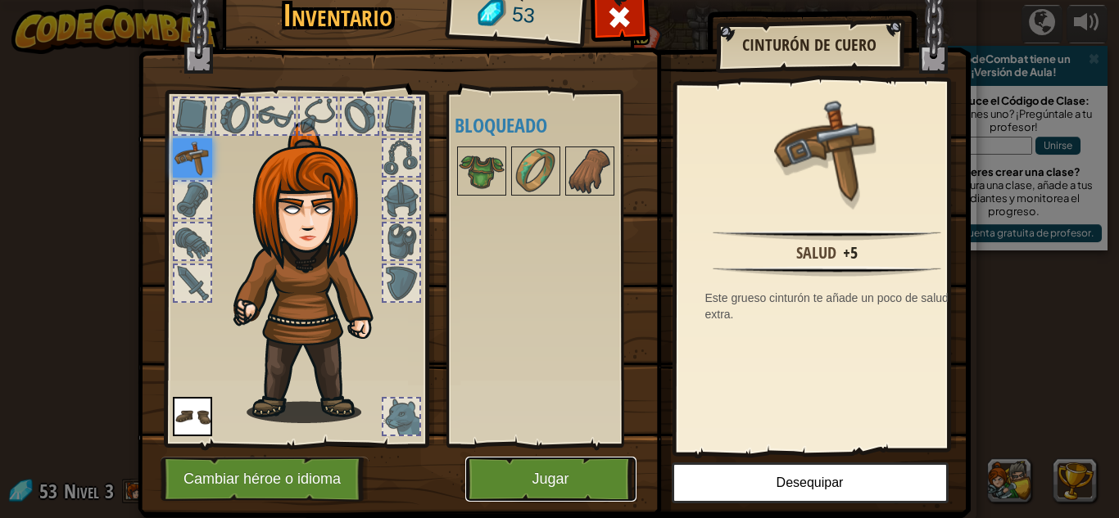
click at [536, 479] on button "Jugar" at bounding box center [550, 479] width 171 height 45
